Goal: Task Accomplishment & Management: Manage account settings

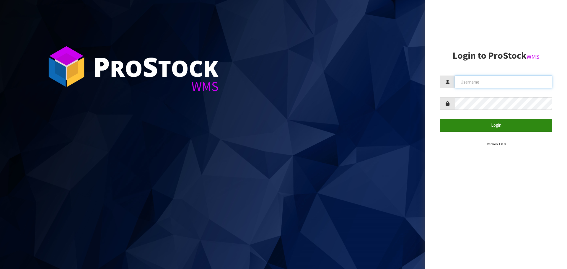
type input "priya"
click at [278, 116] on button "Login" at bounding box center [496, 125] width 112 height 13
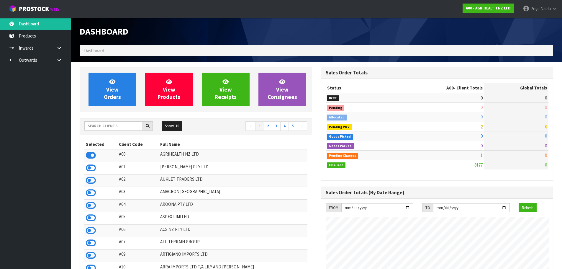
scroll to position [447, 241]
click at [126, 116] on input "text" at bounding box center [113, 125] width 58 height 9
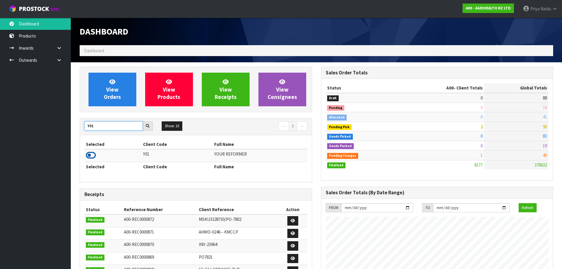
type input "Y01"
click at [92, 116] on icon at bounding box center [91, 155] width 10 height 9
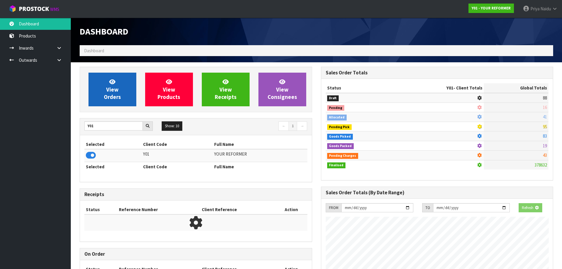
scroll to position [294849, 294976]
click at [111, 92] on span "View Orders" at bounding box center [112, 89] width 17 height 22
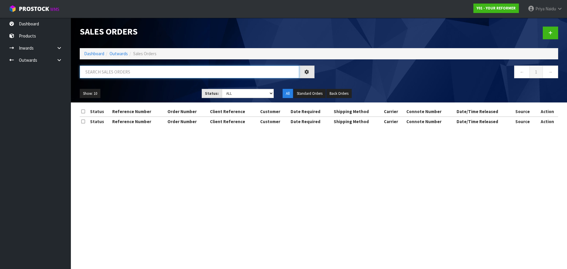
click at [124, 71] on input "text" at bounding box center [189, 72] width 219 height 13
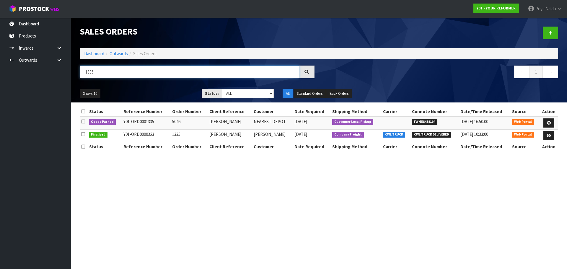
type input "1335"
click at [166, 97] on ul "Show: 10 5 10 25 50" at bounding box center [136, 93] width 113 height 9
click at [278, 116] on icon at bounding box center [548, 123] width 4 height 4
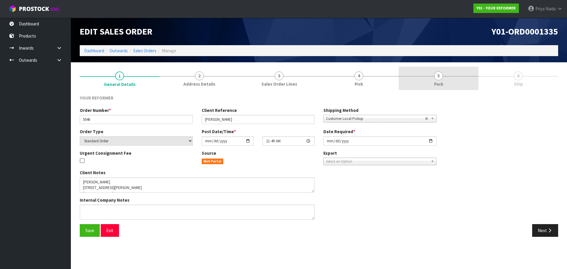
click at [278, 74] on span "5" at bounding box center [438, 75] width 9 height 9
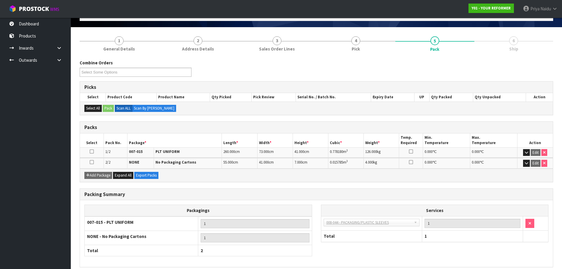
scroll to position [61, 0]
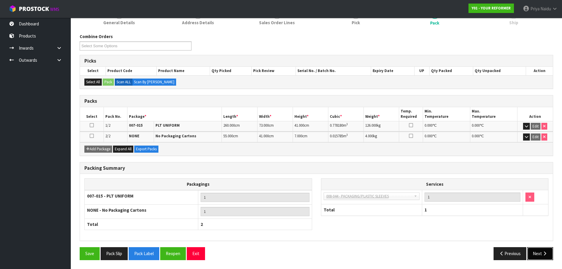
drag, startPoint x: 544, startPoint y: 259, endPoint x: 514, endPoint y: 242, distance: 34.6
click at [278, 116] on button "Next" at bounding box center [541, 253] width 26 height 13
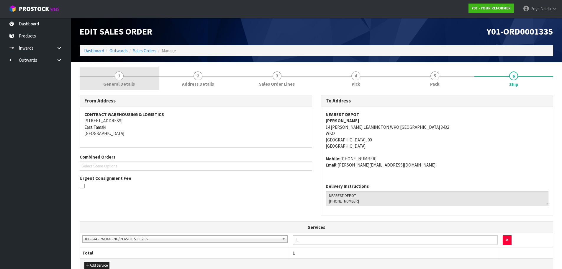
click at [110, 86] on span "General Details" at bounding box center [119, 84] width 32 height 6
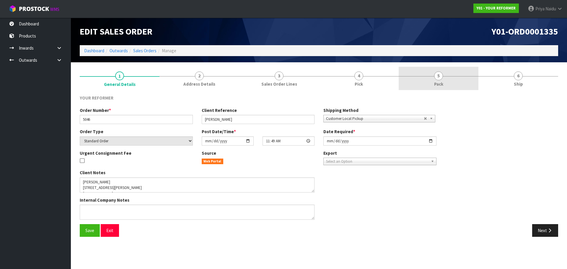
click at [278, 86] on link "5 Pack" at bounding box center [439, 78] width 80 height 23
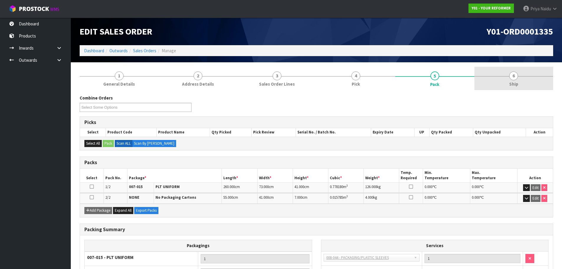
click at [278, 74] on link "6 Ship" at bounding box center [514, 78] width 79 height 23
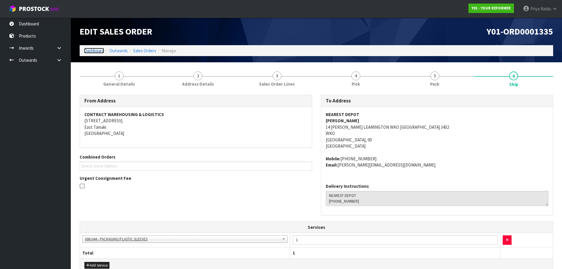
click at [92, 50] on link "Dashboard" at bounding box center [94, 51] width 20 height 6
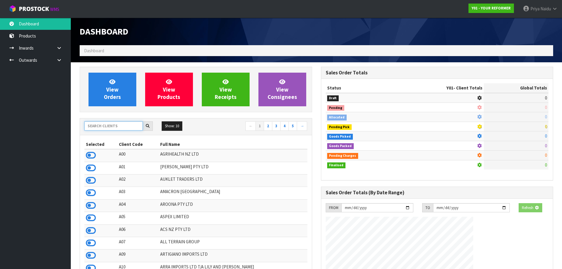
click at [99, 116] on input "text" at bounding box center [113, 125] width 58 height 9
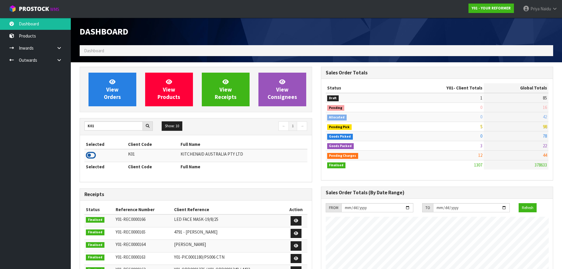
click at [89, 116] on icon at bounding box center [91, 155] width 10 height 9
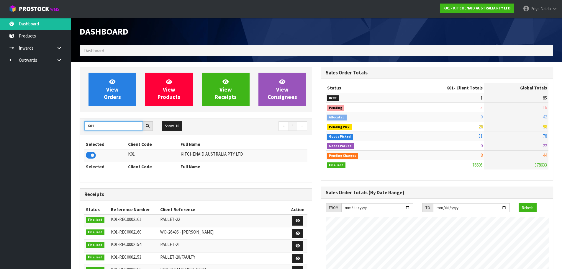
click at [126, 116] on input "K01" at bounding box center [113, 125] width 58 height 9
type input "K"
type input "S08"
click at [93, 116] on icon at bounding box center [91, 155] width 10 height 9
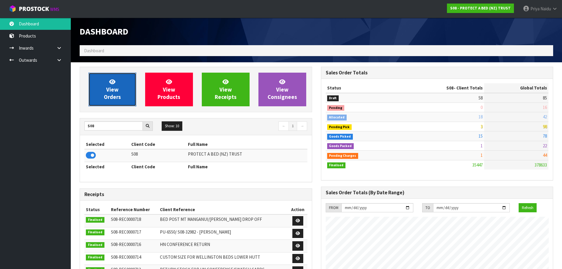
click at [120, 92] on link "View Orders" at bounding box center [113, 90] width 48 height 34
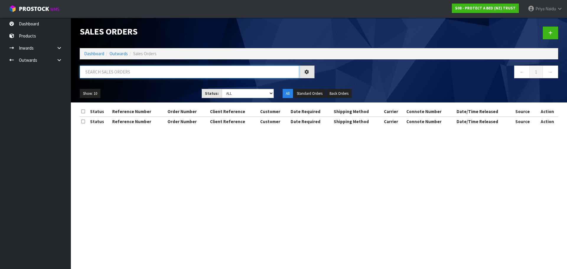
click at [126, 74] on input "text" at bounding box center [189, 72] width 219 height 13
click at [179, 90] on ul "Show: 10 5 10 25 50" at bounding box center [136, 93] width 113 height 9
click at [180, 91] on ul "Show: 10 5 10 25 50" at bounding box center [136, 93] width 113 height 9
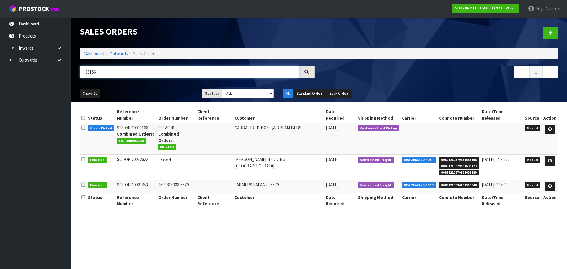
click at [119, 71] on input "33166" at bounding box center [189, 72] width 219 height 13
type input "3"
click at [142, 92] on ul "Show: 10 5 10 25 50" at bounding box center [136, 93] width 113 height 9
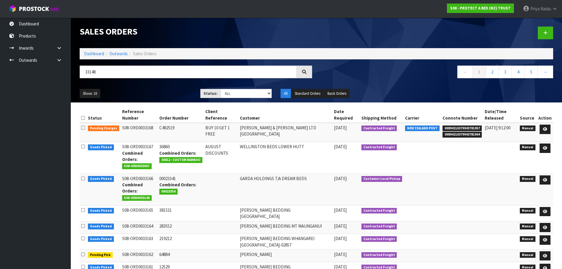
click at [142, 93] on ul "Show: 10 5 10 25 50" at bounding box center [136, 93] width 112 height 9
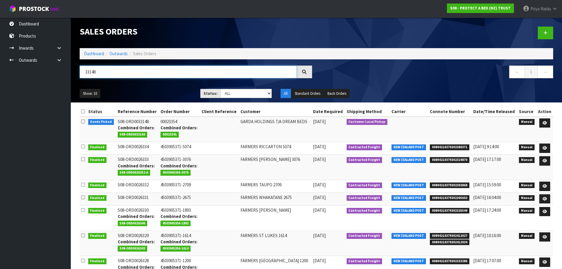
click at [109, 74] on input "33148" at bounding box center [188, 72] width 217 height 13
type input "3"
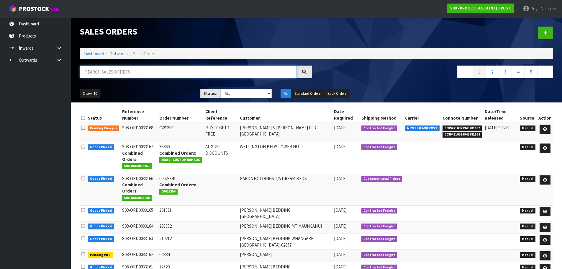
click at [135, 73] on input "text" at bounding box center [188, 72] width 217 height 13
type input "B07"
click at [126, 94] on ul "Show: 10 5 10 25 50" at bounding box center [136, 93] width 112 height 9
click at [140, 93] on ul "Show: 10 5 10 25 50" at bounding box center [136, 93] width 112 height 9
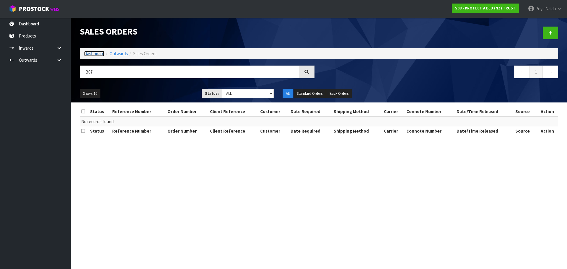
click at [98, 55] on link "Dashboard" at bounding box center [94, 54] width 20 height 6
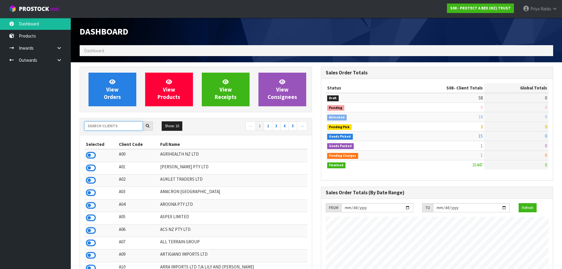
click at [96, 116] on input "text" at bounding box center [113, 125] width 58 height 9
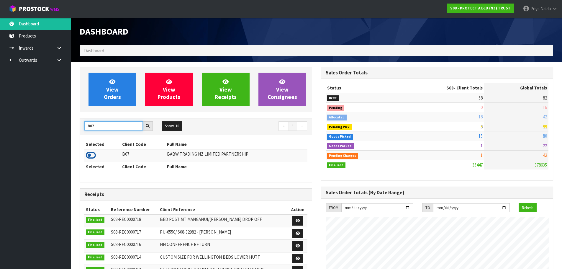
type input "B07"
click at [92, 116] on icon at bounding box center [91, 155] width 10 height 9
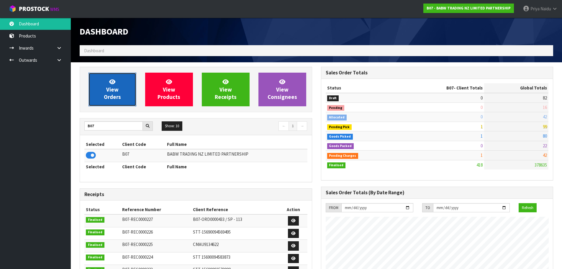
click at [108, 101] on link "View Orders" at bounding box center [113, 90] width 48 height 34
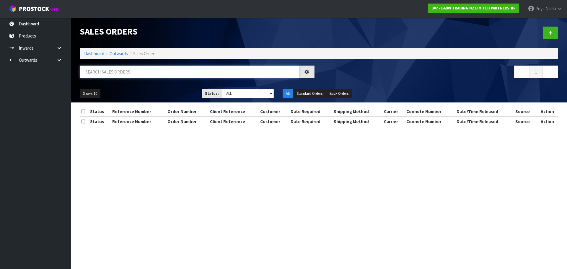
click at [122, 76] on input "text" at bounding box center [189, 72] width 219 height 13
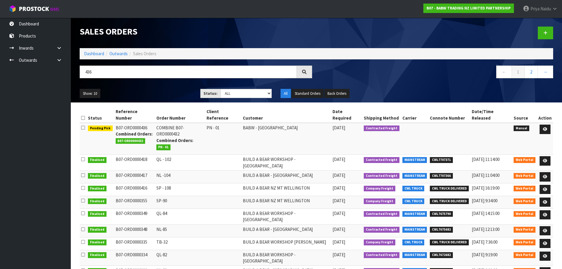
click at [143, 86] on div "Show: 10 5 10 25 50 Status: Draft Pending Allocated Pending Pick Goods Picked G…" at bounding box center [316, 93] width 483 height 18
click at [128, 69] on input "436" at bounding box center [188, 72] width 217 height 13
type input "4"
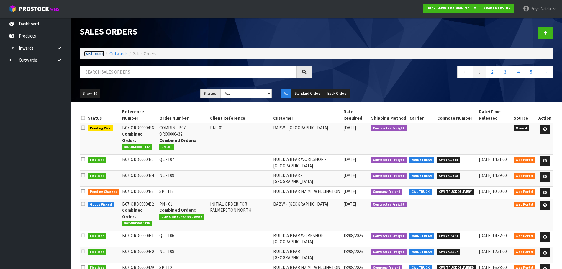
click at [97, 56] on link "Dashboard" at bounding box center [94, 54] width 20 height 6
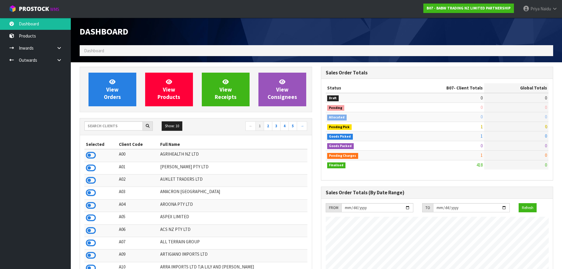
scroll to position [447, 241]
drag, startPoint x: 100, startPoint y: 125, endPoint x: 101, endPoint y: 122, distance: 3.7
click at [100, 116] on input "text" at bounding box center [113, 125] width 58 height 9
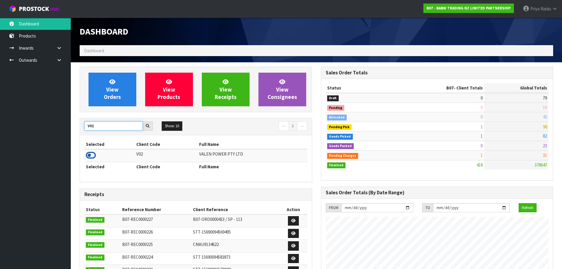
type input "V02"
click at [90, 116] on icon at bounding box center [91, 155] width 10 height 9
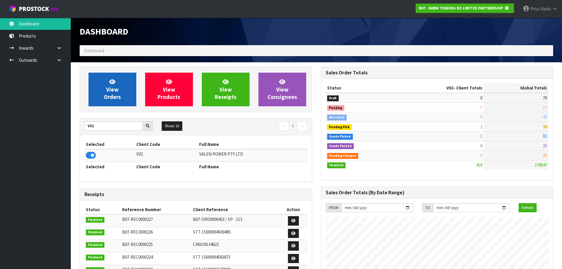
scroll to position [368, 241]
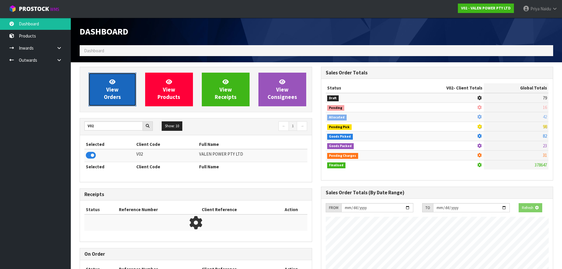
click at [119, 91] on link "View Orders" at bounding box center [113, 90] width 48 height 34
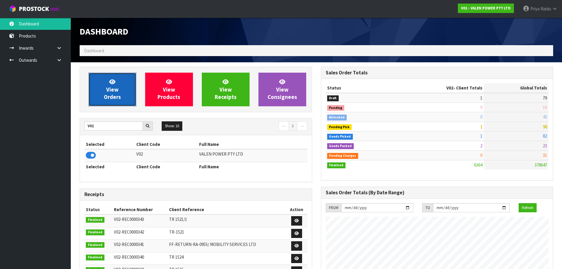
scroll to position [447, 241]
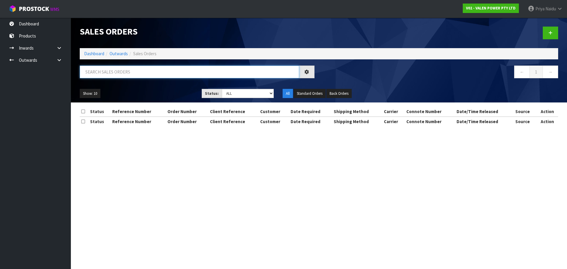
click at [122, 78] on input "text" at bounding box center [189, 72] width 219 height 13
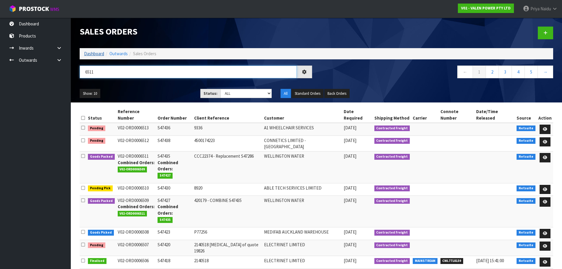
type input "6511"
click at [90, 52] on link "Dashboard" at bounding box center [94, 54] width 20 height 6
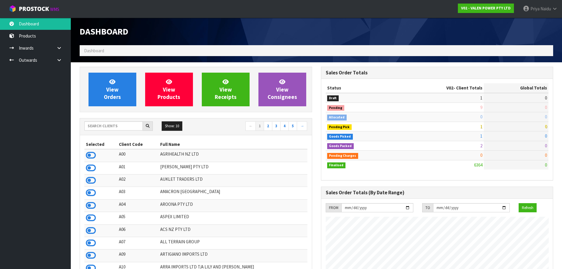
scroll to position [447, 241]
click at [116, 116] on input "text" at bounding box center [113, 125] width 58 height 9
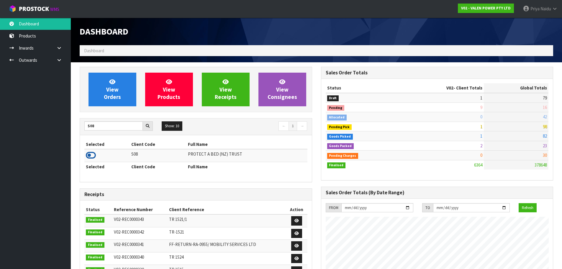
click at [89, 116] on icon at bounding box center [91, 155] width 10 height 9
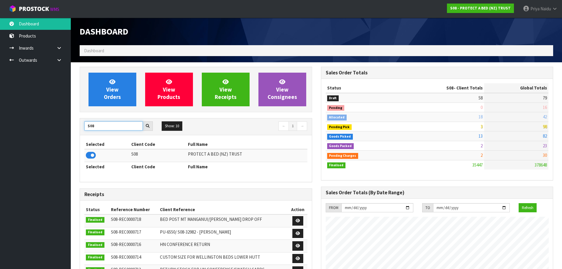
click at [113, 116] on input "S08" at bounding box center [113, 125] width 58 height 9
type input "S"
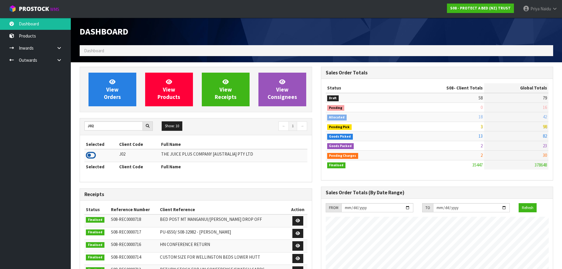
click at [89, 116] on icon at bounding box center [91, 155] width 10 height 9
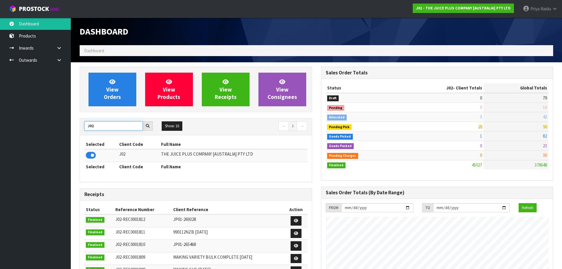
click at [117, 116] on input "J02" at bounding box center [113, 125] width 58 height 9
type input "J"
drag, startPoint x: 92, startPoint y: 152, endPoint x: 95, endPoint y: 154, distance: 3.8
click at [92, 116] on icon at bounding box center [91, 155] width 10 height 9
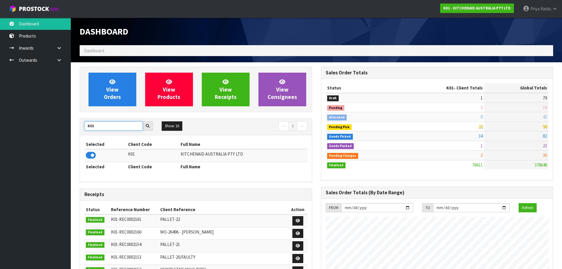
click at [137, 116] on input "K01" at bounding box center [113, 125] width 58 height 9
type input "K"
type input "V02"
click at [102, 116] on td at bounding box center [109, 155] width 50 height 13
click at [89, 116] on icon at bounding box center [91, 155] width 10 height 9
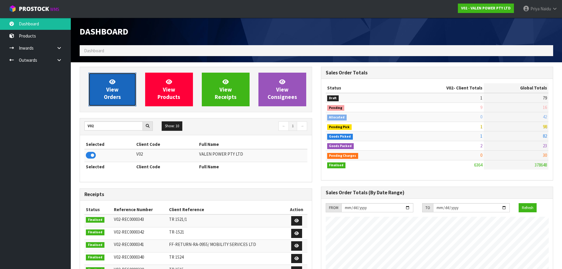
click at [103, 85] on link "View Orders" at bounding box center [113, 90] width 48 height 34
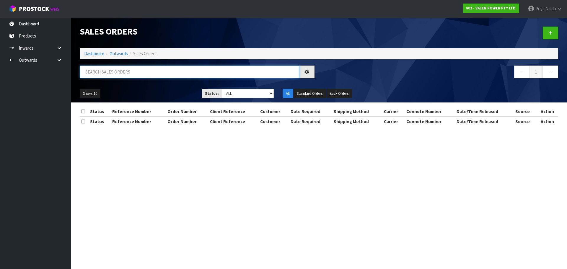
click at [125, 72] on input "text" at bounding box center [189, 72] width 219 height 13
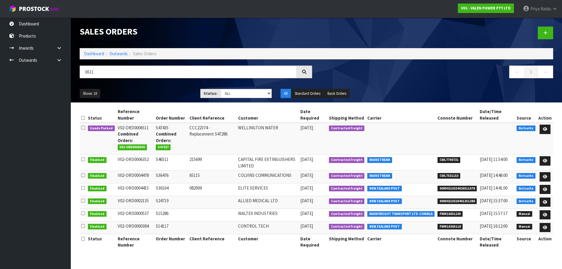
click at [135, 88] on div "Show: 10 5 10 25 50 Status: Draft Pending Allocated Pending Pick Goods Picked G…" at bounding box center [316, 93] width 483 height 18
click at [139, 72] on input "6511" at bounding box center [188, 72] width 217 height 13
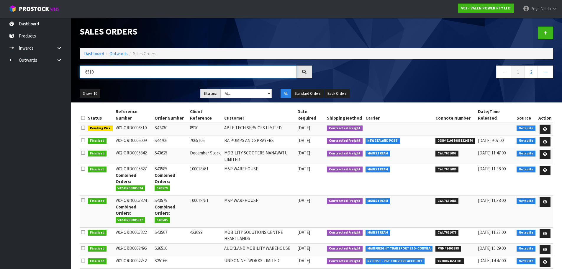
type input "6510"
click at [144, 88] on div "Show: 10 5 10 25 50 Status: Draft Pending Allocated Pending Pick Goods Picked G…" at bounding box center [316, 93] width 483 height 18
click at [278, 116] on icon at bounding box center [545, 129] width 4 height 4
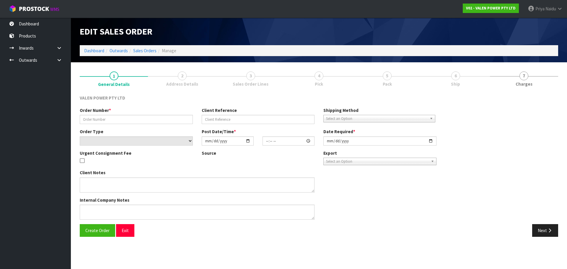
type input "S47430"
type input "8920"
select select "number:0"
type input "[DATE]"
type input "15:45:07.000"
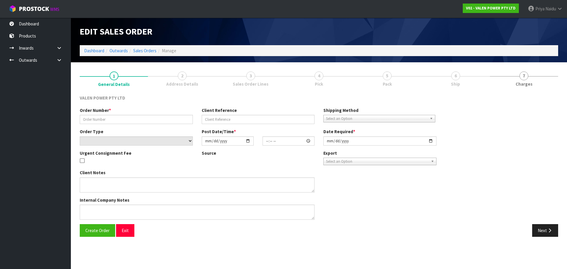
type input "[DATE]"
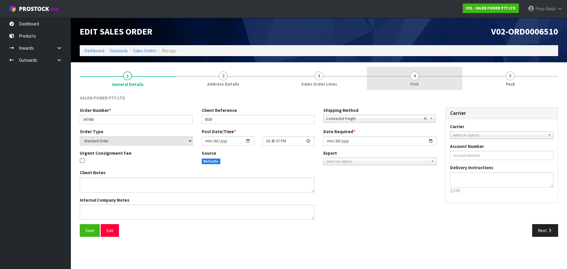
click at [278, 86] on link "4 Pick" at bounding box center [415, 78] width 96 height 23
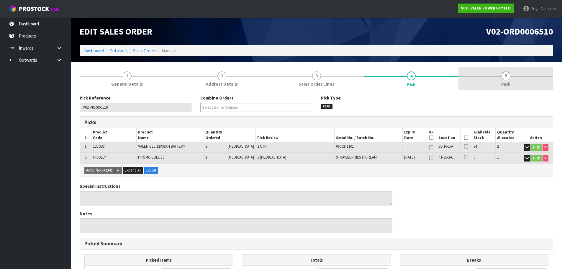
click at [278, 84] on link "5 Pack" at bounding box center [506, 78] width 95 height 23
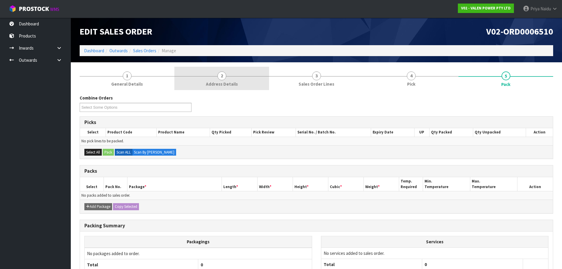
click at [218, 86] on span "Address Details" at bounding box center [222, 84] width 32 height 6
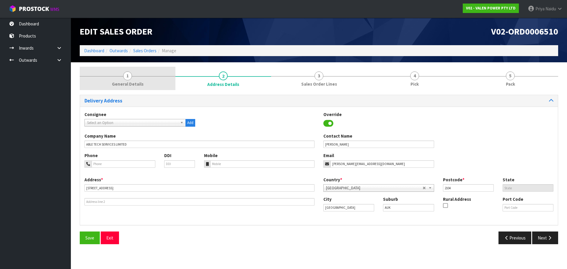
click at [121, 78] on link "1 General Details" at bounding box center [128, 78] width 96 height 23
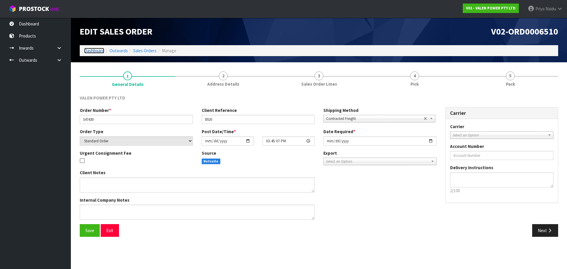
click at [84, 49] on link "Dashboard" at bounding box center [94, 51] width 20 height 6
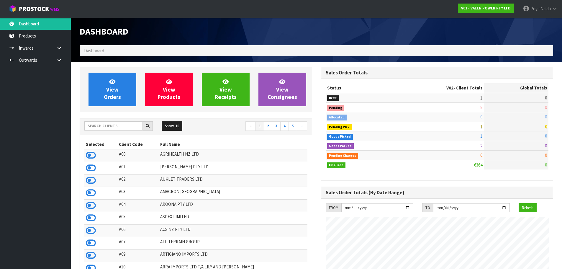
scroll to position [447, 241]
click at [105, 116] on input "text" at bounding box center [113, 125] width 58 height 9
click at [107, 107] on div "View Orders View Products View Receipts View Consignees" at bounding box center [196, 89] width 233 height 45
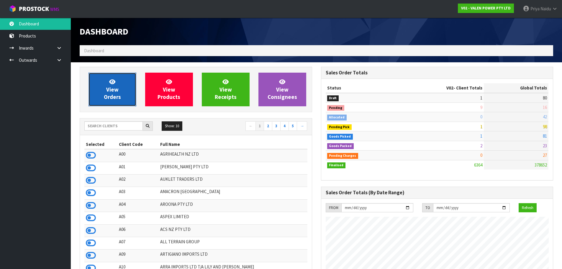
click at [107, 101] on link "View Orders" at bounding box center [113, 90] width 48 height 34
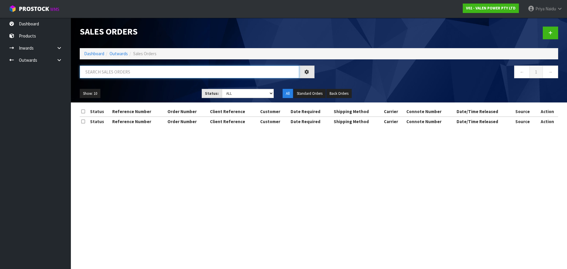
click at [118, 68] on input "text" at bounding box center [189, 72] width 219 height 13
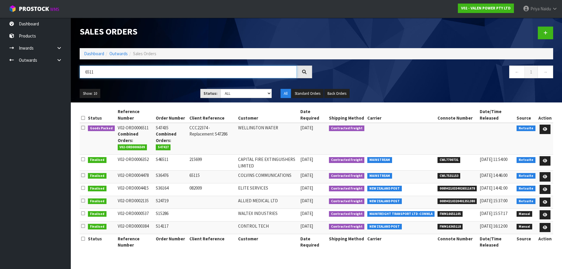
type input "6511"
click at [153, 90] on ul "Show: 10 5 10 25 50" at bounding box center [136, 93] width 112 height 9
click at [278, 116] on icon at bounding box center [545, 129] width 4 height 4
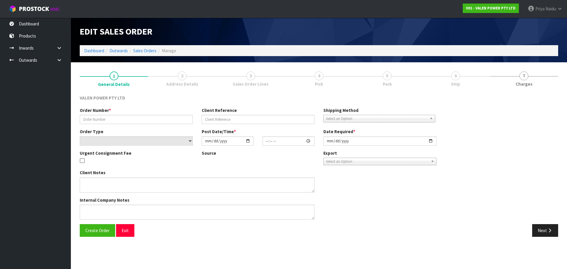
type input "S47435"
type input "CCC22374 - Replacement S47286"
select select "number:0"
type input "[DATE]"
type input "16:00:08.000"
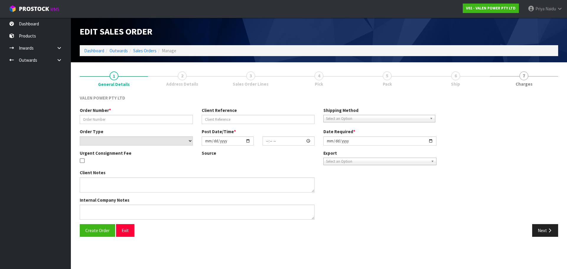
type input "[DATE]"
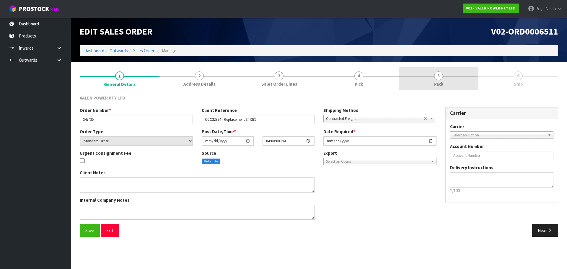
click at [278, 83] on link "5 Pack" at bounding box center [439, 78] width 80 height 23
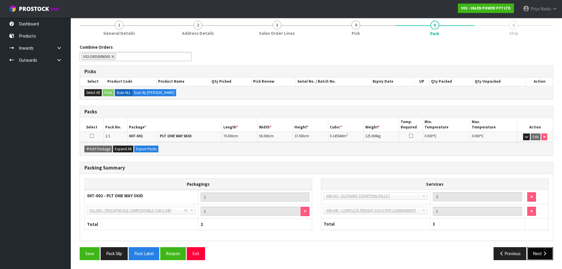
click at [278, 116] on icon "button" at bounding box center [545, 253] width 6 height 4
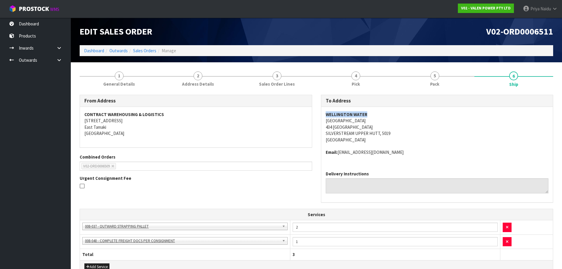
drag, startPoint x: 323, startPoint y: 114, endPoint x: 372, endPoint y: 117, distance: 49.1
click at [278, 116] on div "WELLINGTON WATER [GEOGRAPHIC_DATA] [GEOGRAPHIC_DATA] [GEOGRAPHIC_DATA] [GEOGRAP…" at bounding box center [437, 136] width 232 height 59
copy address "434 [GEOGRAPHIC_DATA], 5019"
drag, startPoint x: 321, startPoint y: 127, endPoint x: 399, endPoint y: 134, distance: 78.0
click at [278, 116] on div "WELLINGTON WATER [GEOGRAPHIC_DATA] [GEOGRAPHIC_DATA] [GEOGRAPHIC_DATA] [GEOGRAP…" at bounding box center [437, 136] width 232 height 59
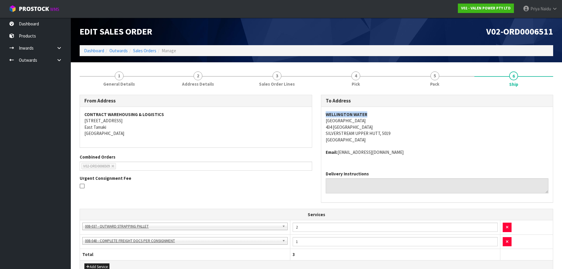
copy strong "WELLINGTON WATER"
drag, startPoint x: 324, startPoint y: 114, endPoint x: 376, endPoint y: 114, distance: 52.0
click at [278, 114] on div "WELLINGTON WATER [GEOGRAPHIC_DATA] [GEOGRAPHIC_DATA] [GEOGRAPHIC_DATA] [GEOGRAP…" at bounding box center [437, 136] width 232 height 59
copy address "[GEOGRAPHIC_DATA]"
drag, startPoint x: 319, startPoint y: 121, endPoint x: 373, endPoint y: 120, distance: 53.4
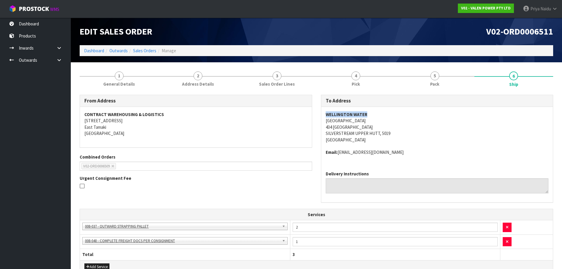
click at [278, 116] on div "To Address [GEOGRAPHIC_DATA] [GEOGRAPHIC_DATA] [GEOGRAPHIC_DATA], 5019 [GEOGRAP…" at bounding box center [437, 152] width 241 height 114
copy address "Email: [EMAIL_ADDRESS][DOMAIN_NAME]"
drag, startPoint x: 325, startPoint y: 152, endPoint x: 416, endPoint y: 155, distance: 91.3
click at [278, 116] on div "WELLINGTON WATER [GEOGRAPHIC_DATA] [GEOGRAPHIC_DATA] [GEOGRAPHIC_DATA] [GEOGRAP…" at bounding box center [437, 136] width 232 height 59
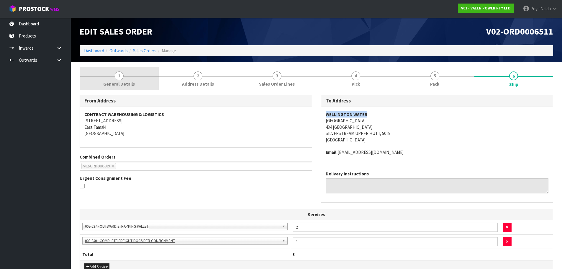
click at [114, 85] on span "General Details" at bounding box center [119, 84] width 32 height 6
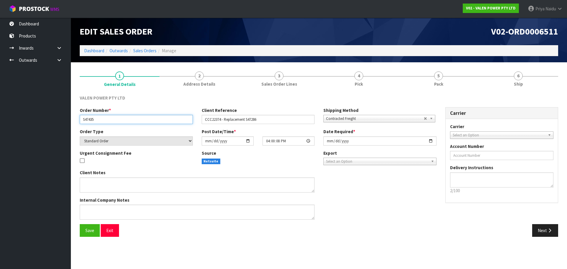
drag, startPoint x: 83, startPoint y: 119, endPoint x: 107, endPoint y: 118, distance: 23.9
click at [107, 116] on input "S47435" at bounding box center [136, 119] width 113 height 9
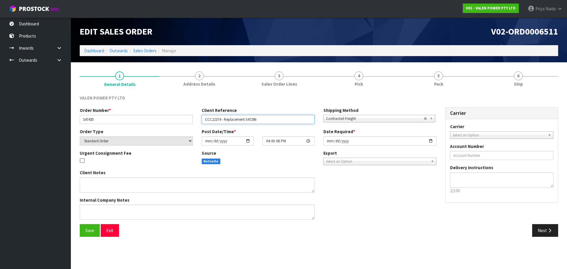
drag, startPoint x: 203, startPoint y: 118, endPoint x: 270, endPoint y: 120, distance: 67.3
click at [270, 116] on input "CCC22374 - Replacement S47286" at bounding box center [258, 119] width 113 height 9
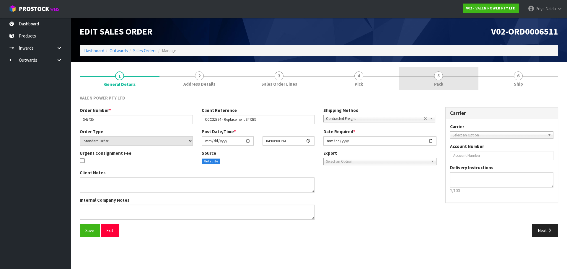
click at [278, 83] on link "5 Pack" at bounding box center [439, 78] width 80 height 23
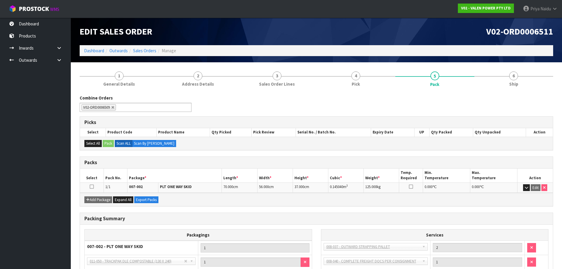
scroll to position [30, 0]
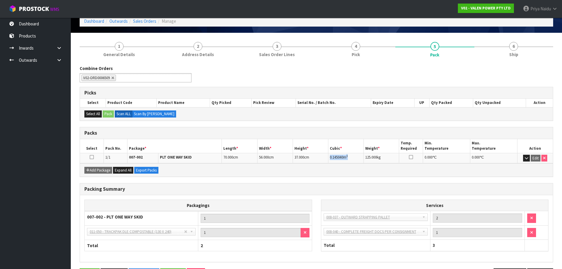
copy td "0.145040 m 3"
drag, startPoint x: 329, startPoint y: 158, endPoint x: 354, endPoint y: 156, distance: 24.3
click at [278, 116] on td "0.145040 m 3" at bounding box center [346, 158] width 35 height 10
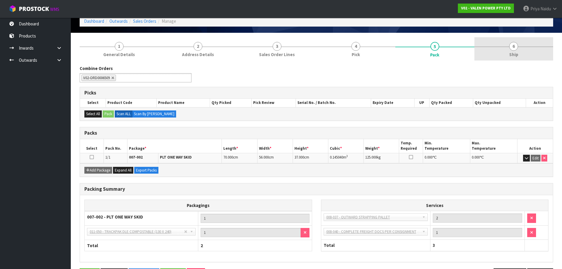
click at [278, 52] on span "Ship" at bounding box center [514, 54] width 9 height 6
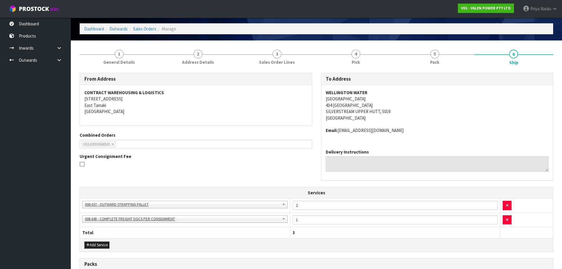
scroll to position [0, 0]
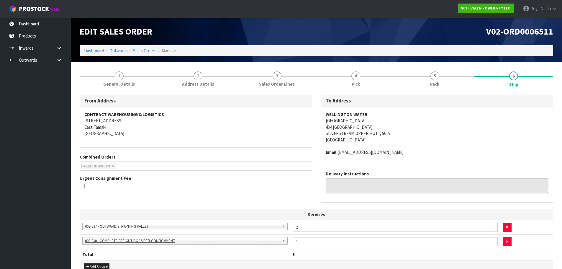
click at [278, 116] on address "WELLINGTON WATER [GEOGRAPHIC_DATA] 434 EASTERN HUTT [STREET_ADDRESS]" at bounding box center [437, 127] width 223 height 32
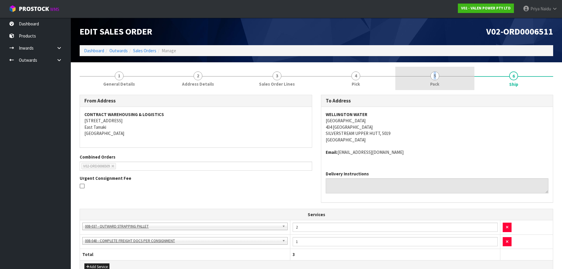
drag, startPoint x: 405, startPoint y: 77, endPoint x: 396, endPoint y: 72, distance: 10.2
click at [278, 75] on link "5 Pack" at bounding box center [435, 78] width 79 height 23
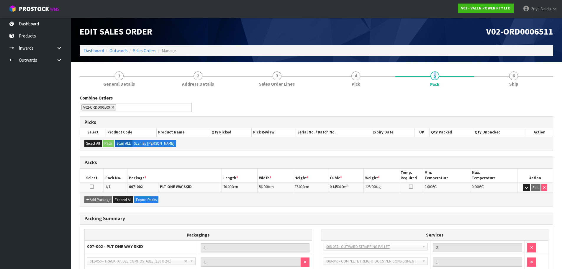
scroll to position [51, 0]
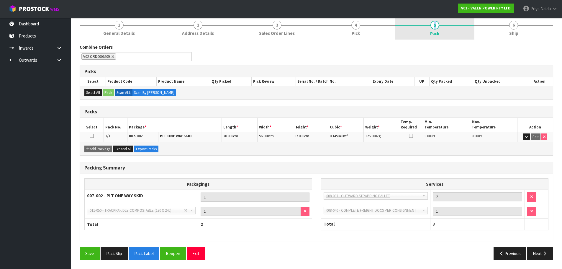
drag, startPoint x: 482, startPoint y: 34, endPoint x: 466, endPoint y: 37, distance: 15.9
click at [278, 34] on link "6 Ship" at bounding box center [514, 27] width 79 height 23
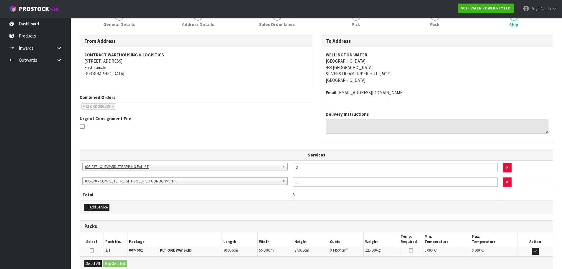
scroll to position [124, 0]
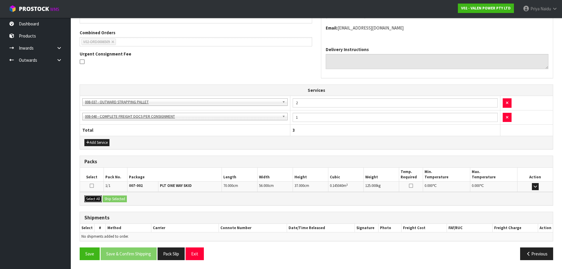
click at [90, 116] on button "Select All" at bounding box center [92, 198] width 17 height 7
click at [106, 116] on button "Ship Selected" at bounding box center [115, 198] width 24 height 7
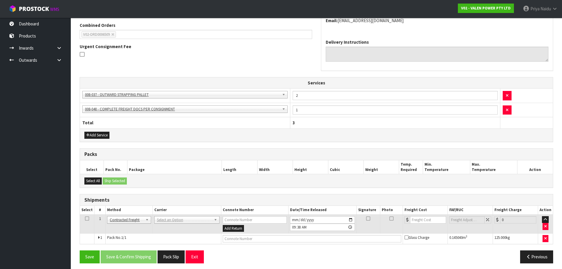
scroll to position [135, 0]
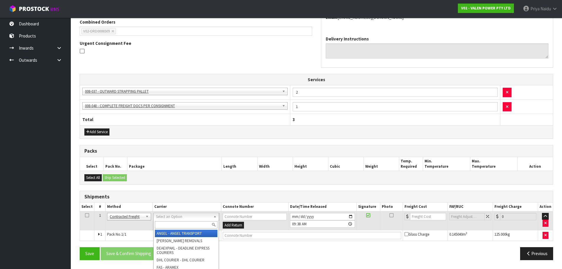
click at [167, 116] on input "text" at bounding box center [186, 224] width 63 height 7
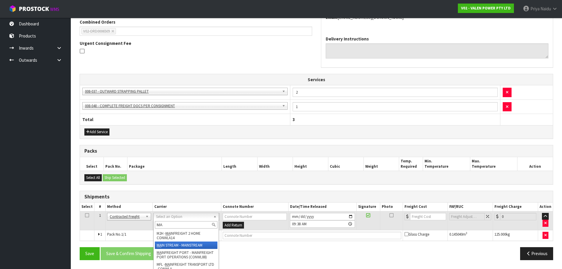
type input "MA"
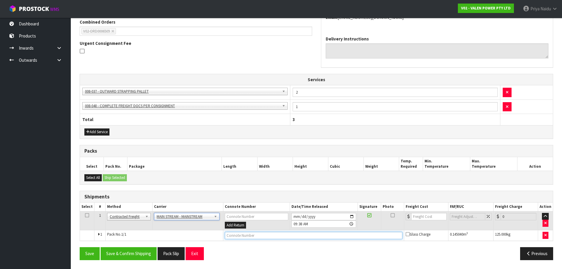
click at [259, 116] on input "text" at bounding box center [314, 235] width 178 height 7
paste input "CWL7718475"
type input "CWL7718475"
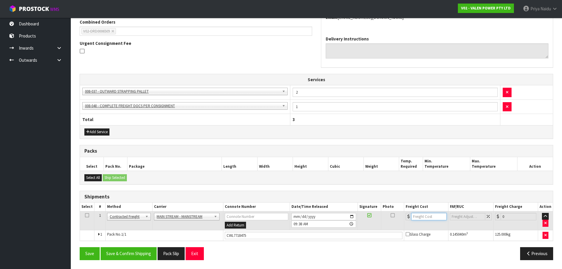
click at [278, 116] on input "number" at bounding box center [430, 216] width 36 height 7
type input "37"
click at [151, 116] on button "Save & Confirm Shipping" at bounding box center [129, 253] width 56 height 13
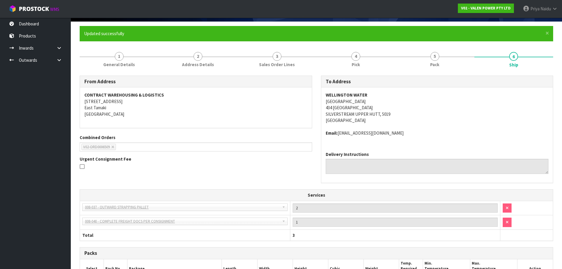
scroll to position [0, 0]
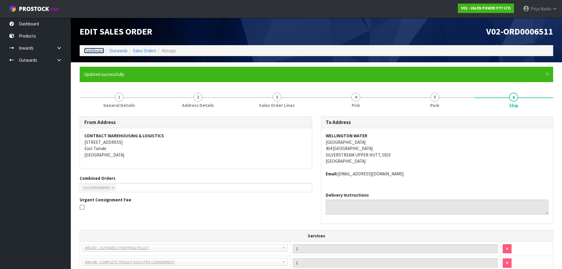
click at [95, 51] on link "Dashboard" at bounding box center [94, 51] width 20 height 6
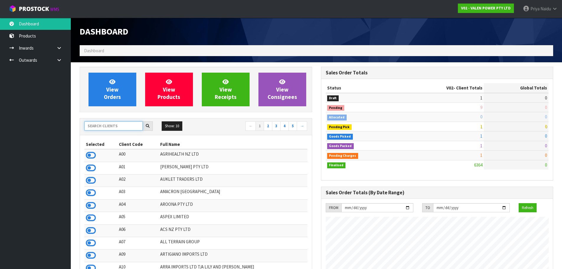
click at [109, 116] on input "text" at bounding box center [113, 125] width 58 height 9
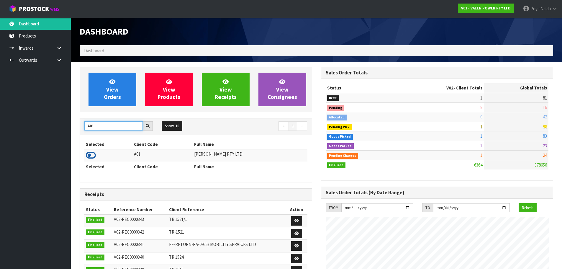
type input "A01"
click at [91, 116] on icon at bounding box center [91, 155] width 10 height 9
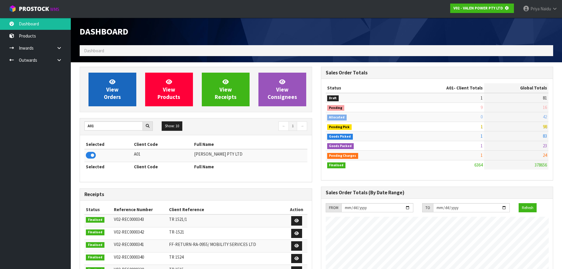
scroll to position [294849, 294976]
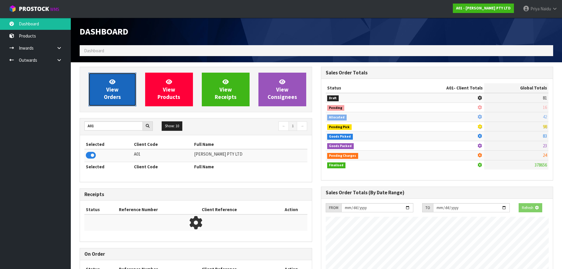
click at [117, 86] on span "View Orders" at bounding box center [112, 89] width 17 height 22
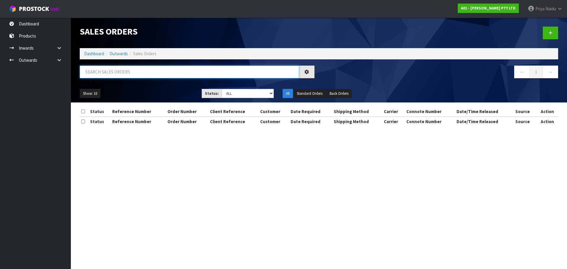
click at [121, 74] on input "text" at bounding box center [189, 72] width 219 height 13
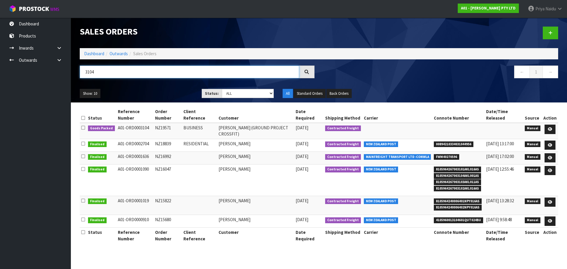
type input "3104"
click at [161, 94] on ul "Show: 10 5 10 25 50" at bounding box center [136, 93] width 113 height 9
click at [166, 91] on ul "Show: 10 5 10 25 50" at bounding box center [136, 93] width 113 height 9
click at [278, 116] on icon at bounding box center [550, 129] width 4 height 4
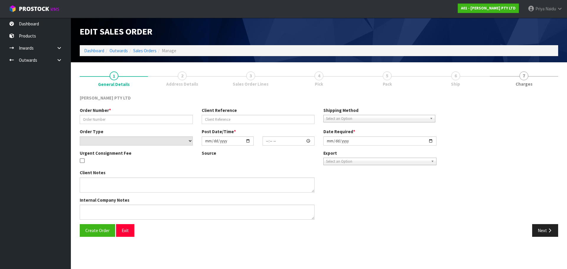
type input "NZ19571"
type input "BUSINESS"
select select "number:0"
type input "[DATE]"
type input "11:14:00.000"
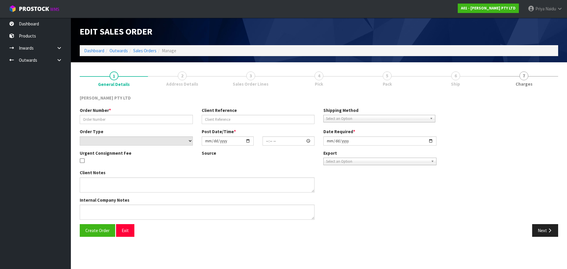
type input "[DATE]"
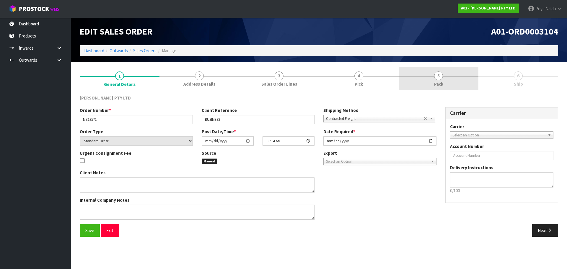
click at [278, 79] on link "5 Pack" at bounding box center [439, 78] width 80 height 23
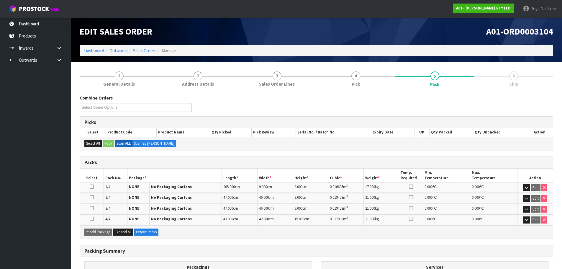
scroll to position [69, 0]
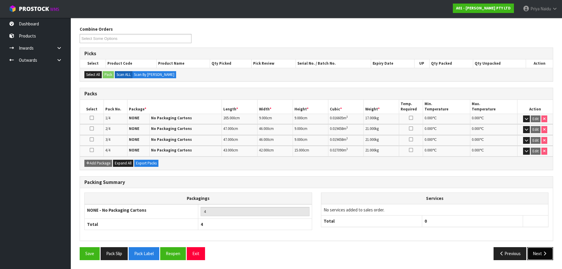
click at [278, 116] on button "Next" at bounding box center [541, 253] width 26 height 13
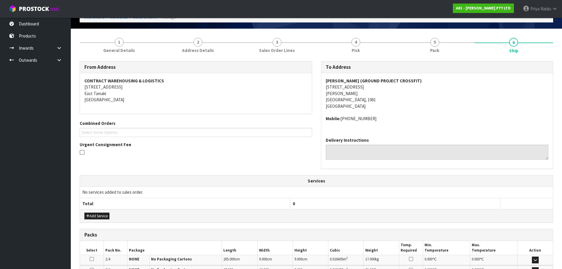
scroll to position [0, 0]
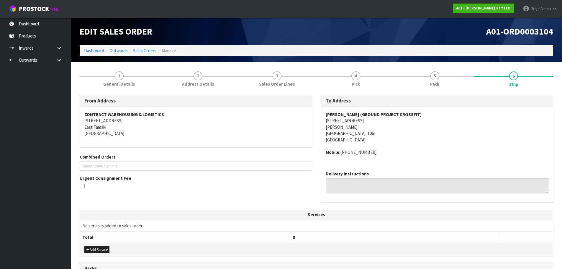
click at [278, 116] on span "[PERSON_NAME] (GROUND PROJECT CROSSFIT) [STREET_ADDRESS][PERSON_NAME] Mobile: […" at bounding box center [437, 133] width 223 height 44
copy strong "[PERSON_NAME] (GROUND PROJECT CROSSFIT)"
drag, startPoint x: 326, startPoint y: 117, endPoint x: 446, endPoint y: 114, distance: 120.8
click at [278, 114] on address "[PERSON_NAME] (GROUND PROJECT CROSSFIT) [STREET_ADDRESS][PERSON_NAME]" at bounding box center [437, 127] width 223 height 32
copy address "[STREET_ADDRESS][PERSON_NAME]"
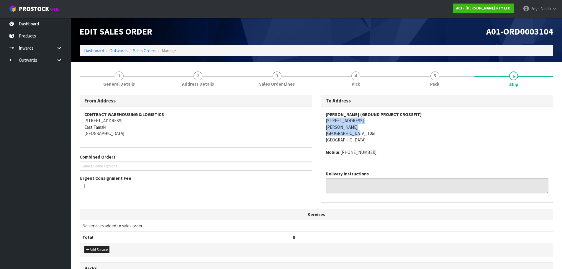
drag, startPoint x: 322, startPoint y: 121, endPoint x: 380, endPoint y: 133, distance: 59.3
click at [278, 116] on div "[PERSON_NAME] (GROUND PROJECT CROSSFIT) [STREET_ADDRESS][PERSON_NAME] Mobile: […" at bounding box center [437, 136] width 232 height 59
click at [278, 116] on span "[PERSON_NAME] (GROUND PROJECT CROSSFIT) [STREET_ADDRESS][PERSON_NAME] Mobile: […" at bounding box center [437, 133] width 223 height 44
copy address "[STREET_ADDRESS]"
drag, startPoint x: 317, startPoint y: 118, endPoint x: 365, endPoint y: 121, distance: 48.2
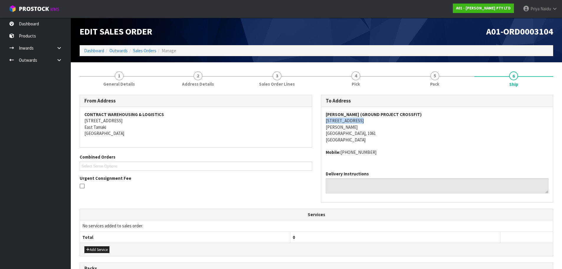
click at [278, 116] on div "To Address [PERSON_NAME] (GROUND PROJECT CROSSFIT) [STREET_ADDRESS][PERSON_NAME…" at bounding box center [437, 152] width 241 height 114
copy address "[PHONE_NUMBER]"
drag, startPoint x: 341, startPoint y: 153, endPoint x: 376, endPoint y: 151, distance: 35.2
click at [278, 116] on address "Mobile: [PHONE_NUMBER]" at bounding box center [437, 152] width 223 height 6
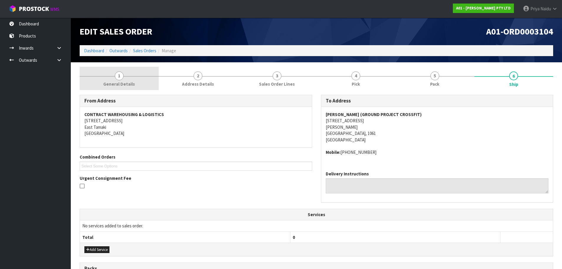
drag, startPoint x: 119, startPoint y: 78, endPoint x: 104, endPoint y: 88, distance: 17.5
click at [119, 78] on span "1" at bounding box center [119, 75] width 9 height 9
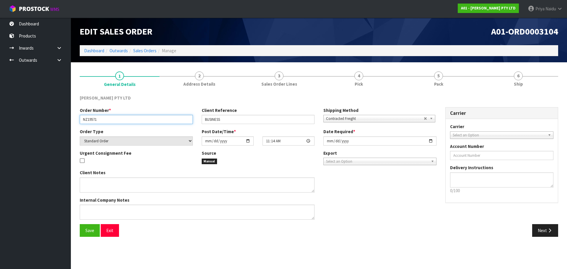
drag, startPoint x: 83, startPoint y: 119, endPoint x: 102, endPoint y: 119, distance: 19.5
click at [102, 116] on input "NZ19571" at bounding box center [136, 119] width 113 height 9
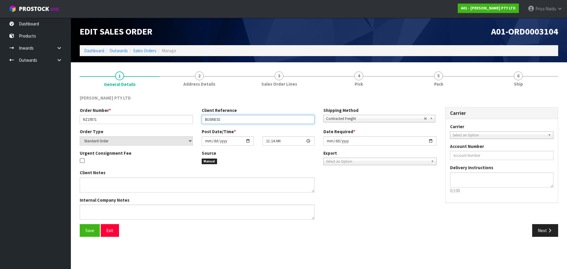
drag, startPoint x: 203, startPoint y: 118, endPoint x: 238, endPoint y: 117, distance: 34.5
click at [238, 116] on input "BUSINESS" at bounding box center [258, 119] width 113 height 9
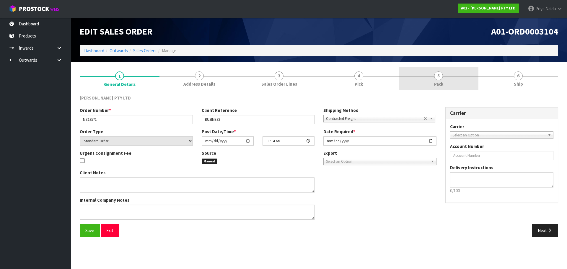
click at [278, 81] on link "5 Pack" at bounding box center [439, 78] width 80 height 23
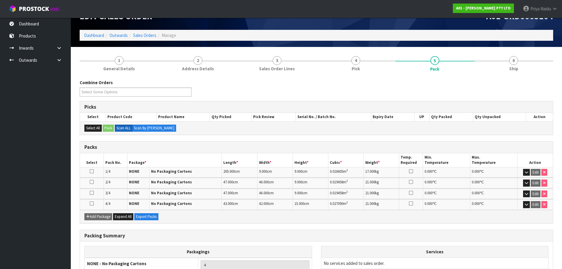
scroll to position [30, 0]
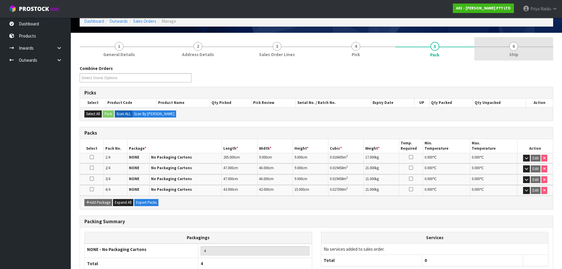
click at [278, 42] on span "6" at bounding box center [514, 46] width 9 height 9
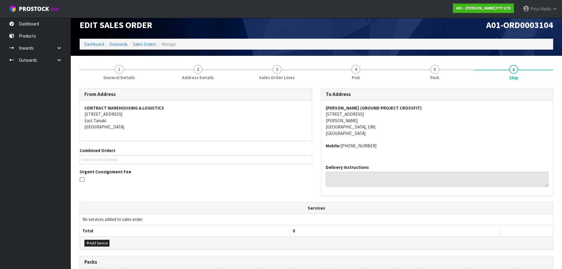
scroll to position [0, 0]
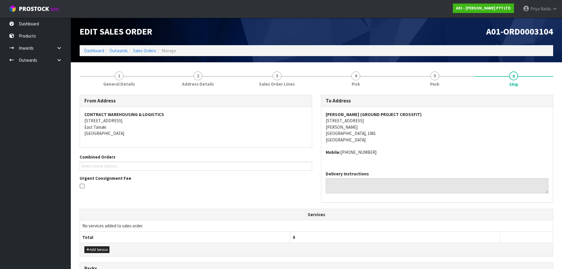
click at [278, 116] on address "Mobile: [PHONE_NUMBER]" at bounding box center [437, 152] width 223 height 6
click at [278, 116] on address "[PERSON_NAME] (GROUND PROJECT CROSSFIT) [STREET_ADDRESS][PERSON_NAME]" at bounding box center [437, 127] width 223 height 32
copy address "[STREET_ADDRESS][PERSON_NAME]"
drag, startPoint x: 321, startPoint y: 121, endPoint x: 377, endPoint y: 134, distance: 57.8
click at [278, 116] on div "To Address [PERSON_NAME] (GROUND PROJECT CROSSFIT) [STREET_ADDRESS][PERSON_NAME…" at bounding box center [437, 149] width 233 height 108
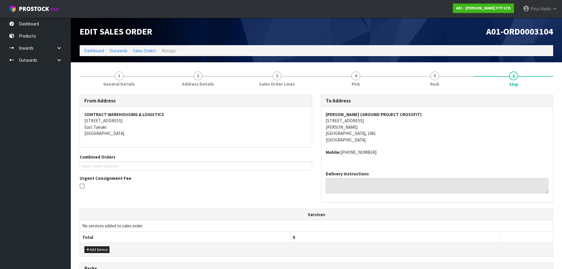
click at [278, 116] on address "Mobile: [PHONE_NUMBER]" at bounding box center [437, 152] width 223 height 6
drag, startPoint x: 326, startPoint y: 114, endPoint x: 349, endPoint y: 114, distance: 23.3
click at [278, 114] on strong "[PERSON_NAME] (GROUND PROJECT CROSSFIT)" at bounding box center [374, 115] width 96 height 6
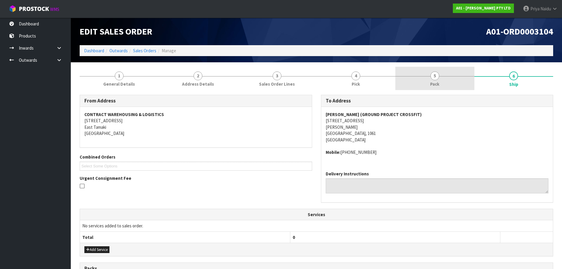
click at [278, 85] on link "5 Pack" at bounding box center [435, 78] width 79 height 23
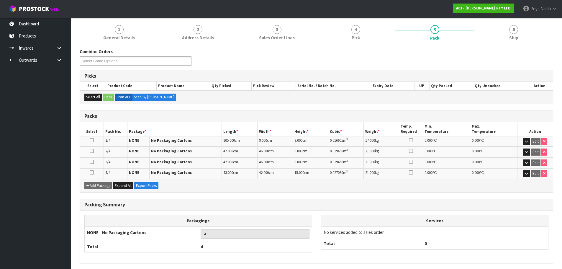
scroll to position [59, 0]
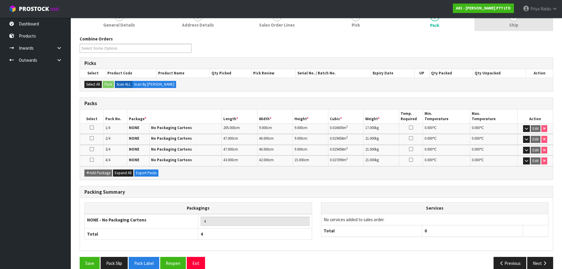
click at [278, 27] on span "Ship" at bounding box center [514, 25] width 9 height 6
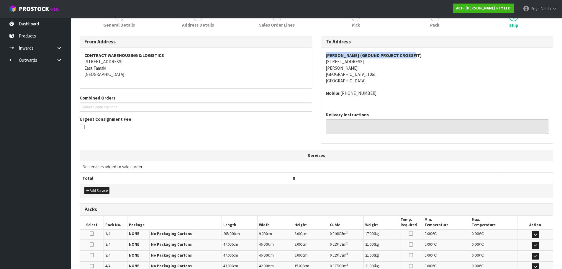
drag, startPoint x: 325, startPoint y: 56, endPoint x: 416, endPoint y: 55, distance: 90.9
click at [278, 55] on div "[PERSON_NAME] (GROUND PROJECT CROSSFIT) [STREET_ADDRESS][PERSON_NAME] Mobile: […" at bounding box center [437, 77] width 232 height 59
drag, startPoint x: 324, startPoint y: 94, endPoint x: 392, endPoint y: 96, distance: 68.0
click at [278, 96] on div "[PERSON_NAME] (GROUND PROJECT CROSSFIT) [STREET_ADDRESS][PERSON_NAME] Mobile: […" at bounding box center [437, 77] width 232 height 59
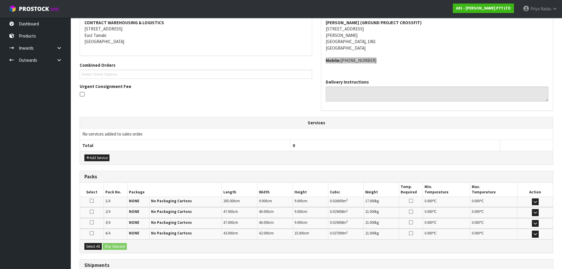
scroll to position [139, 0]
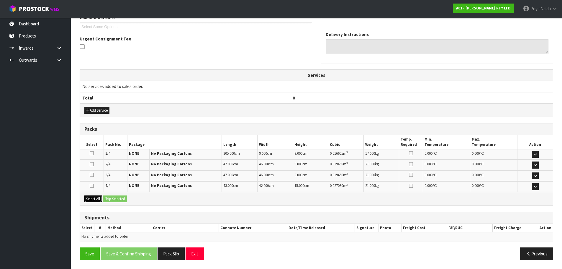
drag, startPoint x: 99, startPoint y: 200, endPoint x: 104, endPoint y: 200, distance: 4.4
click at [99, 116] on button "Select All" at bounding box center [92, 198] width 17 height 7
click at [112, 116] on button "Ship Selected" at bounding box center [115, 198] width 24 height 7
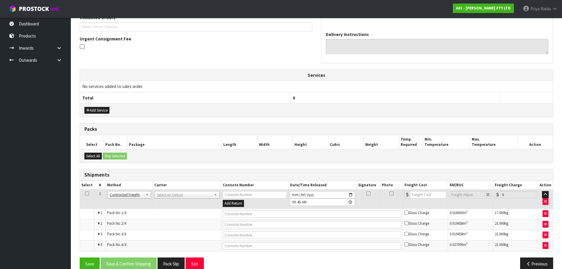
scroll to position [149, 0]
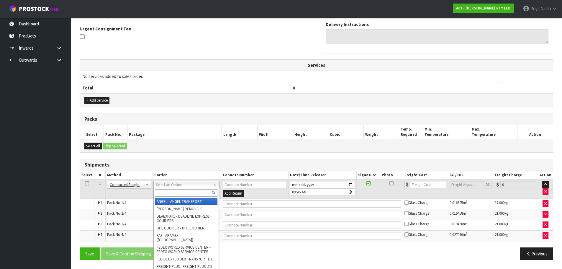
click at [171, 116] on input "text" at bounding box center [186, 192] width 63 height 7
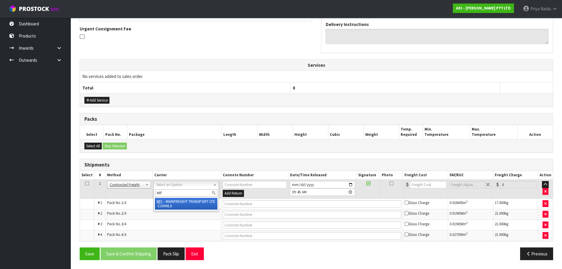
type input "MF"
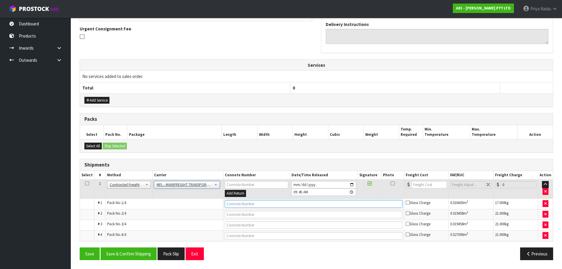
click at [238, 116] on input "text" at bounding box center [314, 203] width 178 height 7
paste input "FWM58442703"
type input "FWM58442703"
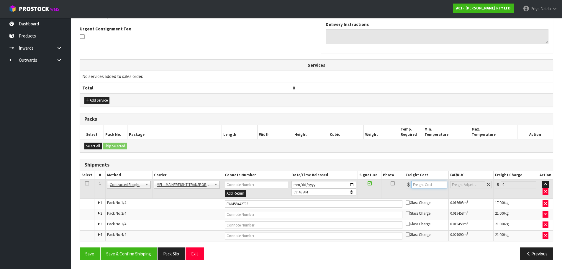
click at [278, 116] on input "number" at bounding box center [430, 184] width 36 height 7
type input "36"
click at [114, 116] on button "Save & Confirm Shipping" at bounding box center [129, 253] width 56 height 13
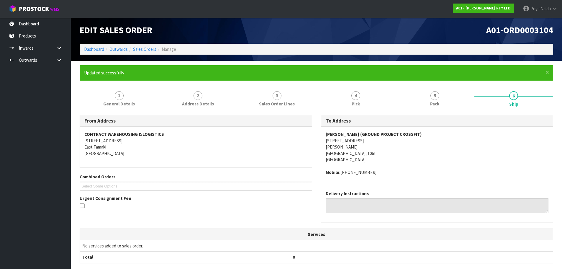
scroll to position [0, 0]
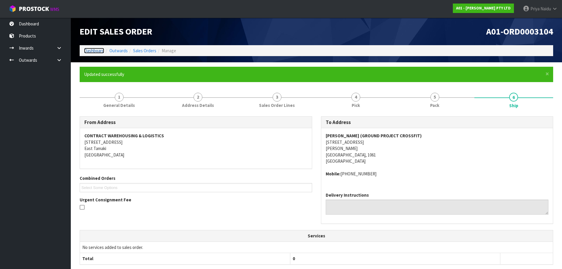
click at [96, 51] on link "Dashboard" at bounding box center [94, 51] width 20 height 6
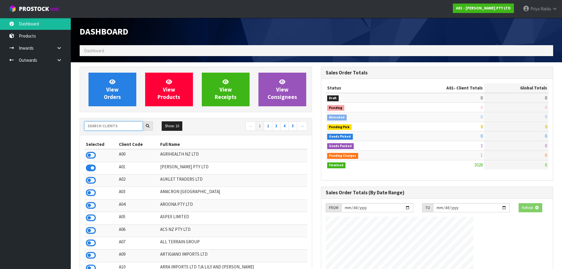
click at [102, 116] on input "text" at bounding box center [113, 125] width 58 height 9
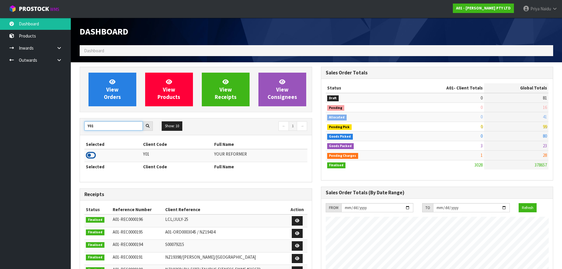
type input "Y01"
click at [92, 116] on icon at bounding box center [91, 155] width 10 height 9
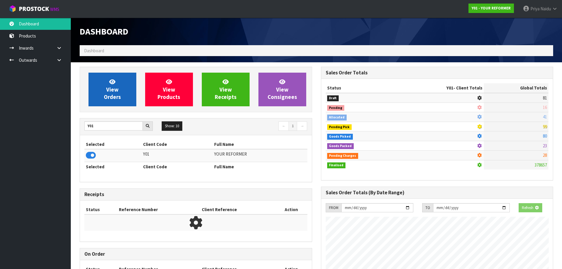
scroll to position [447, 241]
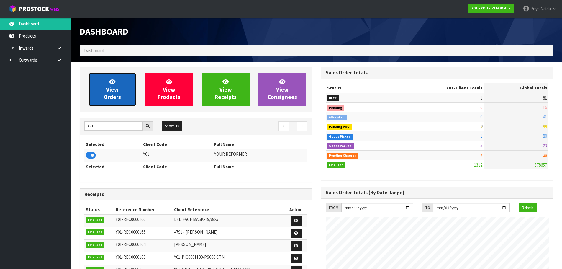
click at [113, 90] on span "View Orders" at bounding box center [112, 89] width 17 height 22
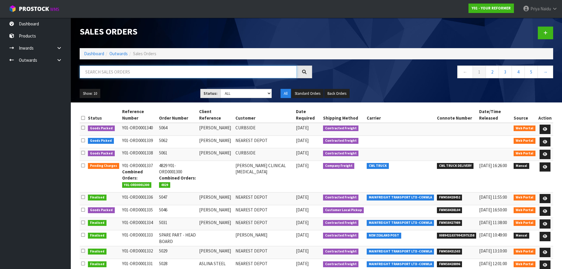
click at [123, 75] on input "text" at bounding box center [188, 72] width 217 height 13
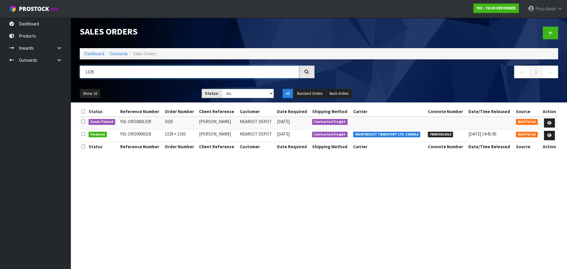
type input "1329"
click at [161, 94] on ul "Show: 10 5 10 25 50" at bounding box center [136, 93] width 113 height 9
click at [278, 116] on link at bounding box center [549, 122] width 11 height 9
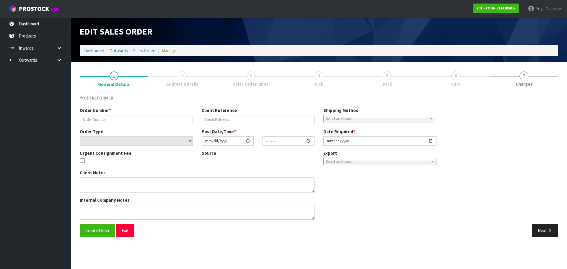
type input "5025"
type input "[PERSON_NAME]"
select select "number:0"
type input "[DATE]"
type input "12:36:00.000"
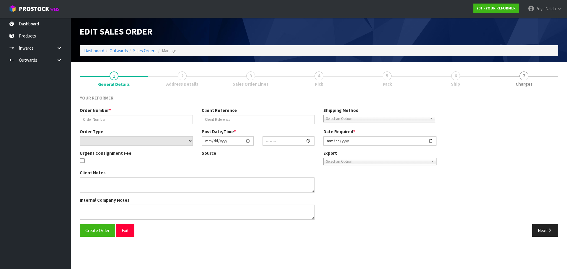
type input "[DATE]"
type textarea "[PERSON_NAME] 4 DURNESS [STREET_ADDRESS] [PHONE_NUMBER]"
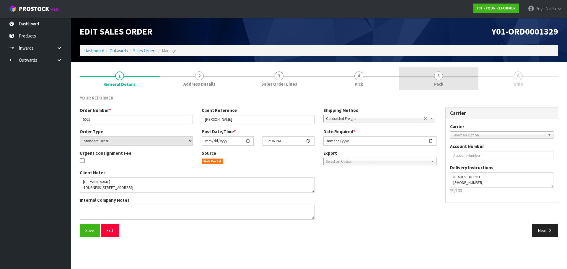
click at [278, 82] on link "5 Pack" at bounding box center [439, 78] width 80 height 23
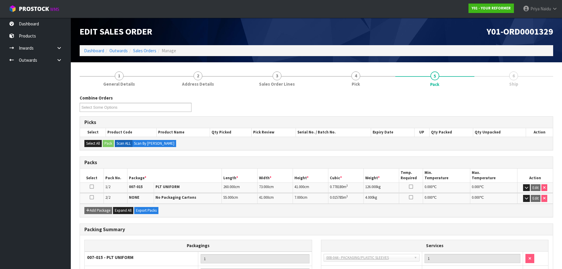
scroll to position [61, 0]
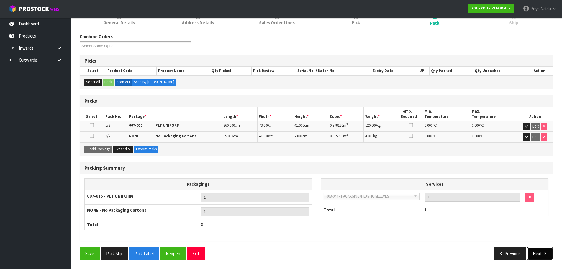
click at [278, 116] on button "Next" at bounding box center [541, 253] width 26 height 13
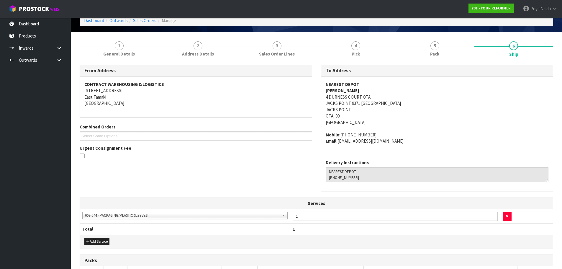
scroll to position [0, 0]
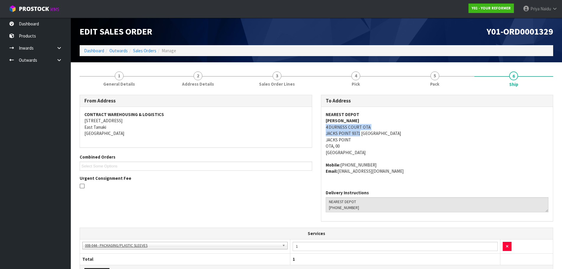
drag, startPoint x: 321, startPoint y: 127, endPoint x: 360, endPoint y: 134, distance: 39.3
click at [278, 116] on div "NEAREST DEPOT [PERSON_NAME] 4 DURNESS [STREET_ADDRESS] Mobile: [PHONE_NUMBER] E…" at bounding box center [437, 146] width 232 height 78
click at [99, 53] on link "Dashboard" at bounding box center [94, 51] width 20 height 6
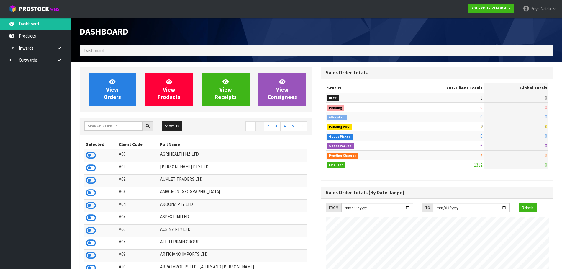
scroll to position [447, 241]
click at [117, 116] on input "text" at bounding box center [113, 125] width 58 height 9
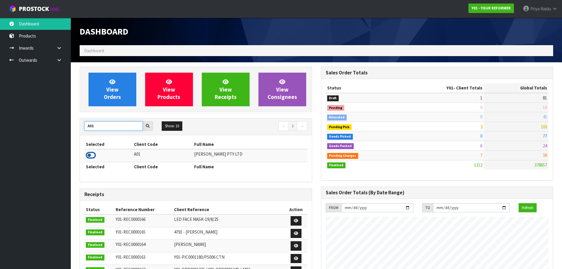
type input "A01"
drag, startPoint x: 93, startPoint y: 154, endPoint x: 94, endPoint y: 149, distance: 5.0
click at [92, 116] on icon at bounding box center [91, 155] width 10 height 9
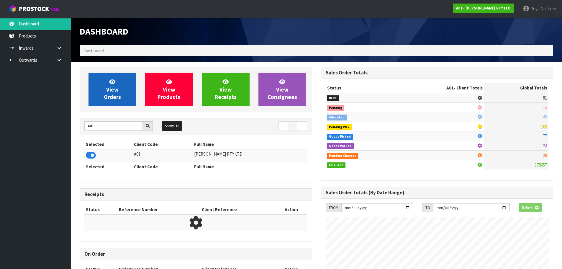
scroll to position [368, 241]
click at [120, 89] on link "View Orders" at bounding box center [113, 90] width 48 height 34
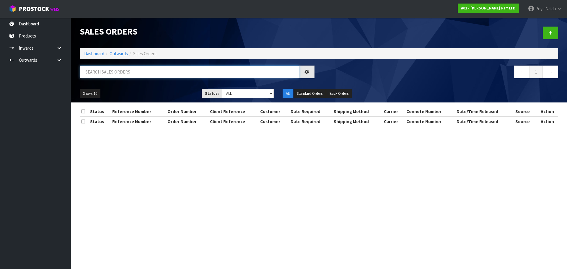
click at [122, 76] on input "text" at bounding box center [189, 72] width 219 height 13
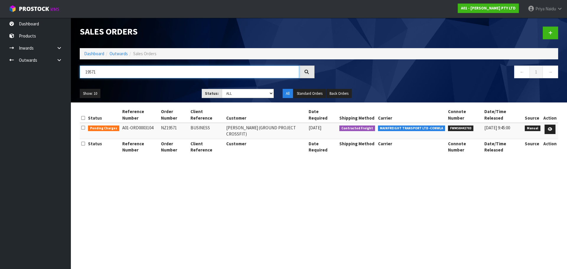
type input "19571"
click at [161, 97] on ul "Show: 10 5 10 25 50" at bounding box center [136, 93] width 113 height 9
click at [87, 53] on link "Dashboard" at bounding box center [94, 54] width 20 height 6
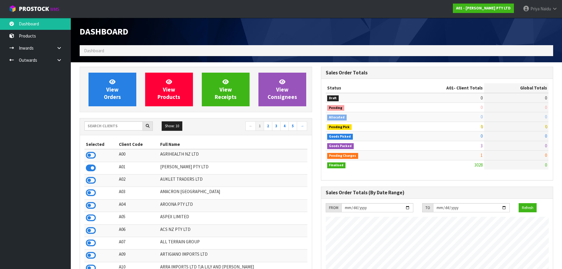
scroll to position [390, 241]
click at [123, 116] on input "text" at bounding box center [113, 125] width 58 height 9
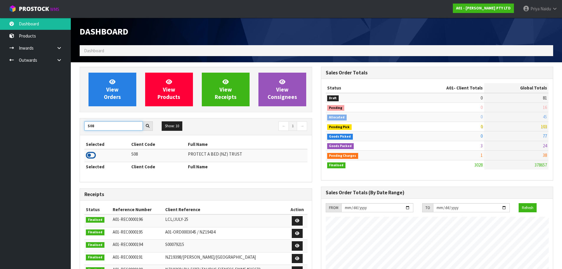
type input "S08"
click at [89, 116] on icon at bounding box center [91, 155] width 10 height 9
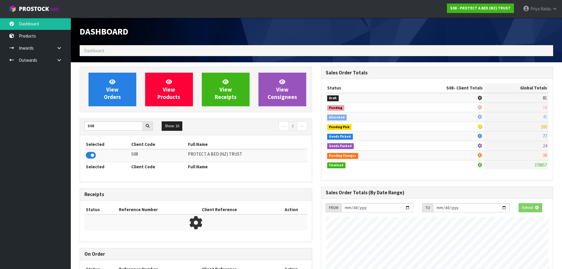
scroll to position [294849, 294976]
click at [115, 94] on span "View Orders" at bounding box center [112, 89] width 17 height 22
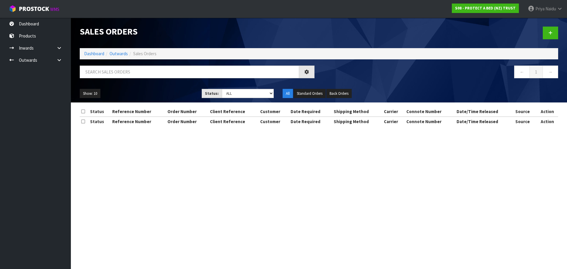
click at [125, 79] on div at bounding box center [197, 74] width 244 height 17
click at [128, 68] on input "text" at bounding box center [189, 72] width 219 height 13
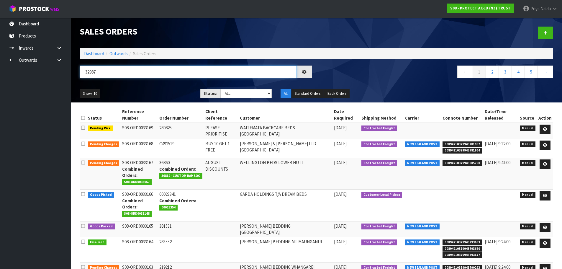
type input "32987"
click at [159, 96] on ul "Show: 10 5 10 25 50" at bounding box center [136, 93] width 112 height 9
click at [154, 92] on ul "Show: 10 5 10 25 50" at bounding box center [136, 93] width 112 height 9
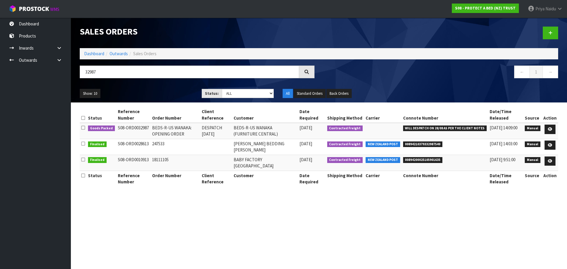
click at [140, 91] on ul "Show: 10 5 10 25 50" at bounding box center [136, 93] width 113 height 9
click at [149, 89] on ul "Show: 10 5 10 25 50" at bounding box center [136, 93] width 113 height 9
click at [154, 95] on ul "Show: 10 5 10 25 50" at bounding box center [136, 93] width 113 height 9
click at [278, 116] on icon at bounding box center [550, 129] width 4 height 4
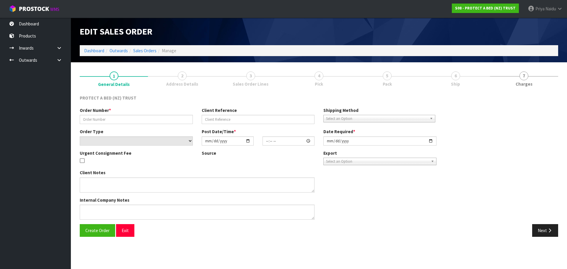
type input "BEDS-R-US WANAKA: OPENING ORDER"
type input "DESPATCH [DATE]"
select select "number:0"
type input "[DATE]"
type input "10:12:00.000"
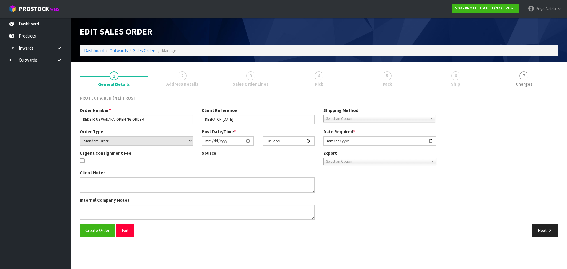
type input "[DATE]"
type textarea "[DATE][DATE] PLEASE DESPATCH THE FOLLOWING ORDER TO BEDS-R-US WANAKA:"
type textarea "THIS STORE TO BE INCLUDED IN THE BEDS-R-US PRICING AND DISCOUNT STRUCTURE. AT N…"
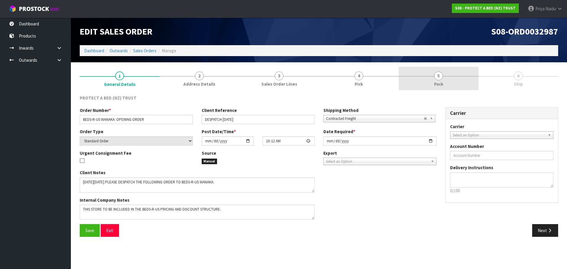
click at [278, 79] on span "5" at bounding box center [438, 75] width 9 height 9
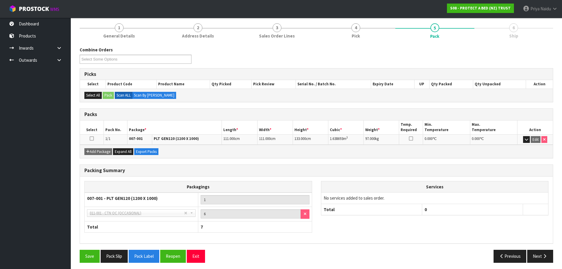
scroll to position [51, 0]
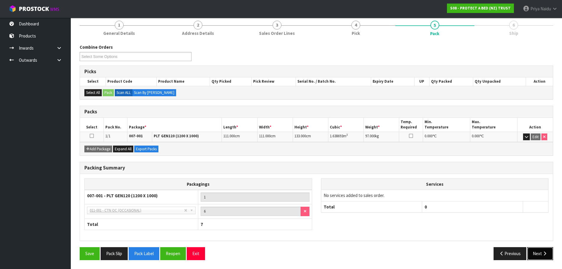
click at [278, 116] on button "Next" at bounding box center [541, 253] width 26 height 13
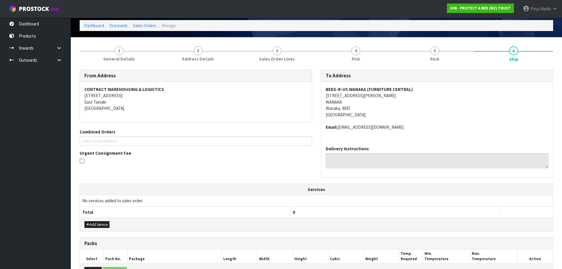
scroll to position [0, 0]
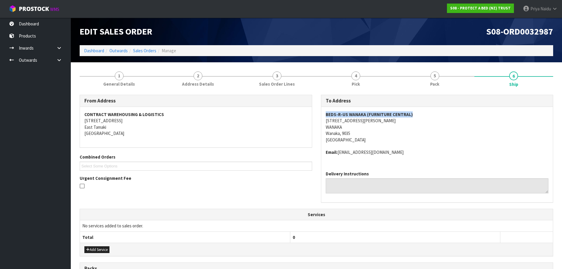
drag, startPoint x: 325, startPoint y: 114, endPoint x: 426, endPoint y: 110, distance: 100.5
click at [278, 110] on div "BEDS-R-US WANAKA (FURNITURE CENTRAL) [STREET_ADDRESS][PERSON_NAME][PERSON_NAME]…" at bounding box center [437, 136] width 232 height 59
drag, startPoint x: 322, startPoint y: 122, endPoint x: 386, endPoint y: 136, distance: 65.8
click at [278, 116] on div "BEDS-R-US WANAKA (FURNITURE CENTRAL) [STREET_ADDRESS][PERSON_NAME][PERSON_NAME]…" at bounding box center [437, 136] width 232 height 59
click at [278, 116] on address "BEDS-R-US WANAKA (FURNITURE CENTRAL) [STREET_ADDRESS][PERSON_NAME][PERSON_NAME]" at bounding box center [437, 127] width 223 height 32
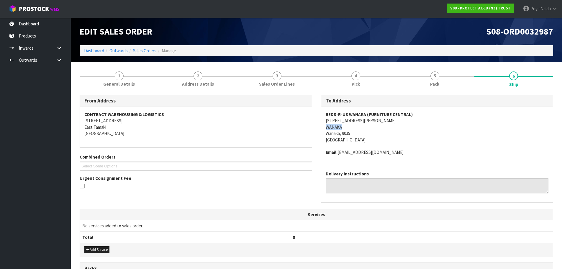
drag, startPoint x: 321, startPoint y: 124, endPoint x: 374, endPoint y: 124, distance: 53.7
click at [278, 116] on div "To Address BEDS-R-US WANAKA (FURNITURE CENTRAL) [STREET_ADDRESS][PERSON_NAME][P…" at bounding box center [437, 152] width 241 height 114
drag, startPoint x: 320, startPoint y: 119, endPoint x: 388, endPoint y: 119, distance: 67.9
click at [278, 116] on div "To Address BEDS-R-US WANAKA (FURNITURE CENTRAL) [STREET_ADDRESS][PERSON_NAME][P…" at bounding box center [437, 152] width 241 height 114
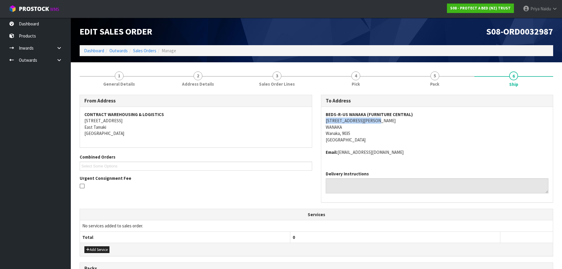
drag, startPoint x: 339, startPoint y: 152, endPoint x: 401, endPoint y: 152, distance: 61.7
click at [278, 116] on address "Email: [EMAIL_ADDRESS][DOMAIN_NAME]" at bounding box center [437, 152] width 223 height 6
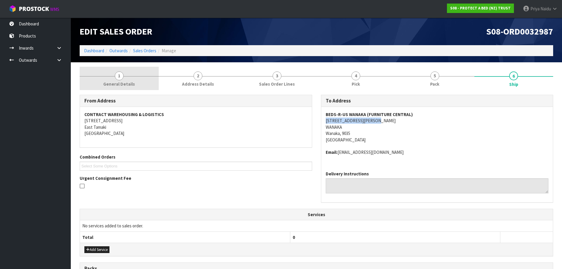
click at [121, 85] on span "General Details" at bounding box center [119, 84] width 32 height 6
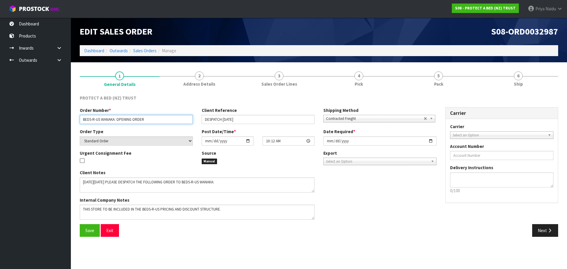
drag, startPoint x: 80, startPoint y: 119, endPoint x: 161, endPoint y: 119, distance: 81.2
click at [161, 116] on input "BEDS-R-US WANAKA: OPENING ORDER" at bounding box center [136, 119] width 113 height 9
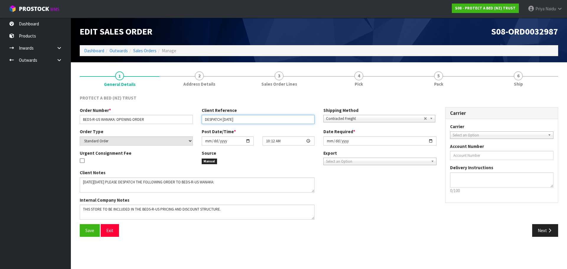
drag, startPoint x: 203, startPoint y: 119, endPoint x: 259, endPoint y: 116, distance: 55.6
click at [259, 116] on input "DESPATCH [DATE]" at bounding box center [258, 119] width 113 height 9
drag, startPoint x: 475, startPoint y: 84, endPoint x: 454, endPoint y: 94, distance: 23.4
click at [278, 84] on link "5 Pack" at bounding box center [439, 78] width 80 height 23
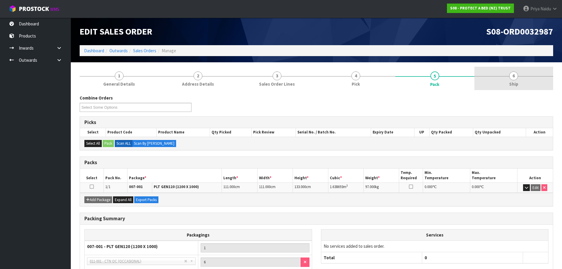
click at [278, 80] on link "6 Ship" at bounding box center [514, 78] width 79 height 23
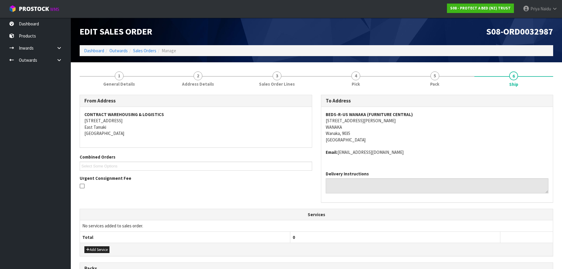
click at [278, 115] on div "BEDS-R-US WANAKA (FURNITURE CENTRAL) [STREET_ADDRESS][PERSON_NAME][PERSON_NAME]…" at bounding box center [437, 136] width 232 height 59
drag, startPoint x: 323, startPoint y: 121, endPoint x: 385, endPoint y: 134, distance: 63.9
click at [278, 116] on div "BEDS-R-US WANAKA (FURNITURE CENTRAL) [STREET_ADDRESS][PERSON_NAME][PERSON_NAME]…" at bounding box center [437, 136] width 232 height 59
click at [278, 116] on address "BEDS-R-US WANAKA (FURNITURE CENTRAL) [STREET_ADDRESS][PERSON_NAME][PERSON_NAME]" at bounding box center [437, 127] width 223 height 32
drag, startPoint x: 321, startPoint y: 123, endPoint x: 382, endPoint y: 122, distance: 60.8
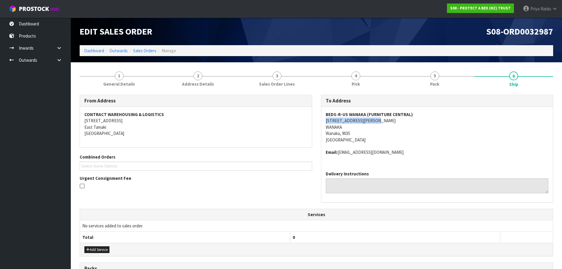
click at [278, 116] on div "To Address BEDS-R-US WANAKA (FURNITURE CENTRAL) [STREET_ADDRESS][PERSON_NAME][P…" at bounding box center [437, 149] width 233 height 108
click at [278, 116] on address "BEDS-R-US WANAKA (FURNITURE CENTRAL) [STREET_ADDRESS][PERSON_NAME][PERSON_NAME]" at bounding box center [437, 127] width 223 height 32
drag, startPoint x: 334, startPoint y: 113, endPoint x: 419, endPoint y: 112, distance: 85.3
click at [278, 112] on div "To Address BEDS-R-US WANAKA (FURNITURE CENTRAL) [STREET_ADDRESS][PERSON_NAME][P…" at bounding box center [437, 152] width 241 height 114
drag, startPoint x: 323, startPoint y: 153, endPoint x: 402, endPoint y: 151, distance: 79.1
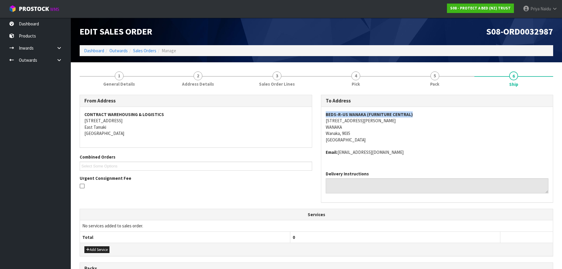
click at [278, 116] on div "BEDS-R-US WANAKA (FURNITURE CENTRAL) [STREET_ADDRESS][PERSON_NAME][PERSON_NAME]…" at bounding box center [437, 136] width 232 height 59
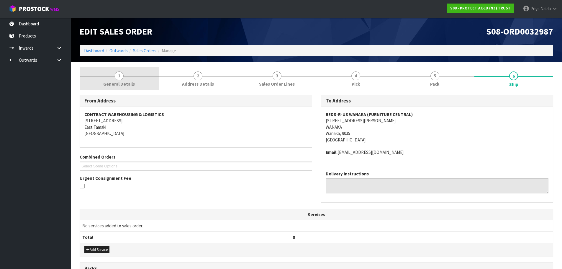
click at [122, 72] on link "1 General Details" at bounding box center [119, 78] width 79 height 23
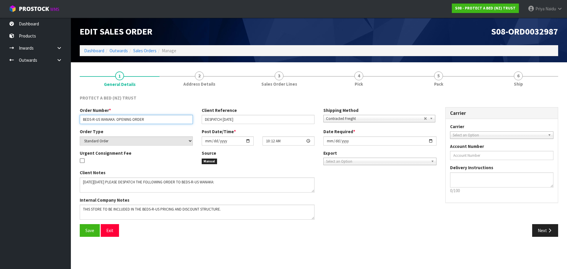
drag, startPoint x: 83, startPoint y: 117, endPoint x: 172, endPoint y: 122, distance: 88.7
click at [172, 116] on input "BEDS-R-US WANAKA: OPENING ORDER" at bounding box center [136, 119] width 113 height 9
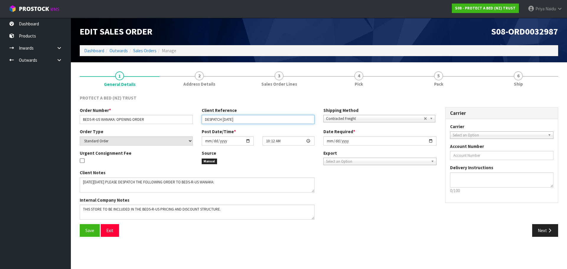
drag, startPoint x: 204, startPoint y: 121, endPoint x: 248, endPoint y: 122, distance: 43.7
click at [248, 116] on input "DESPATCH [DATE]" at bounding box center [258, 119] width 113 height 9
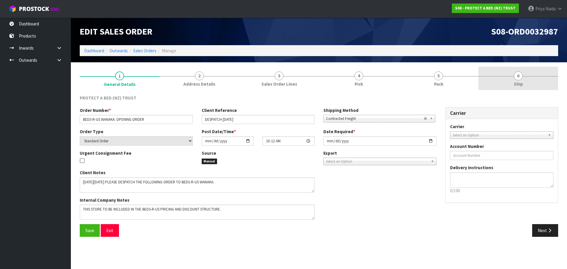
click at [278, 76] on span "6" at bounding box center [518, 75] width 9 height 9
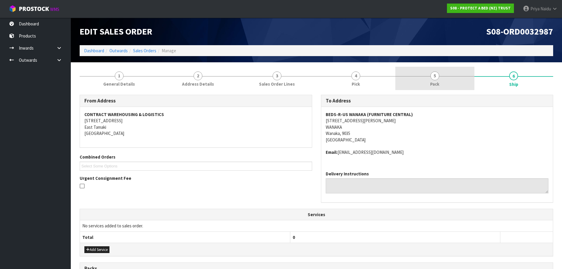
click at [278, 76] on div at bounding box center [435, 76] width 79 height 0
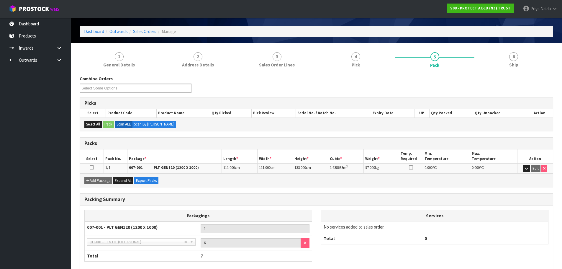
scroll to position [30, 0]
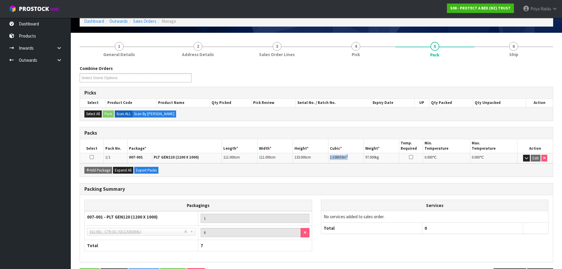
drag, startPoint x: 329, startPoint y: 156, endPoint x: 356, endPoint y: 154, distance: 26.7
click at [278, 116] on td "1.638693 m 3" at bounding box center [346, 158] width 35 height 10
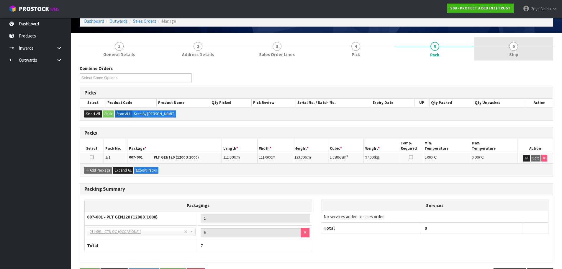
click at [278, 43] on link "6 Ship" at bounding box center [514, 48] width 79 height 23
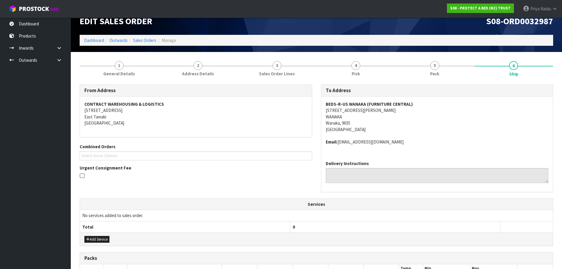
scroll to position [0, 0]
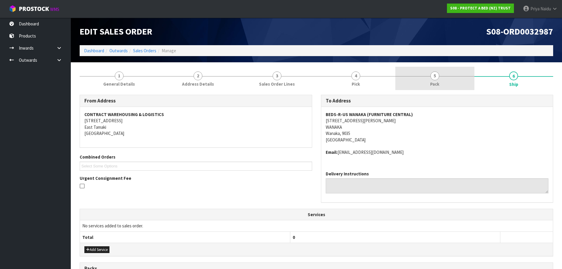
click at [278, 77] on link "5 Pack" at bounding box center [435, 78] width 79 height 23
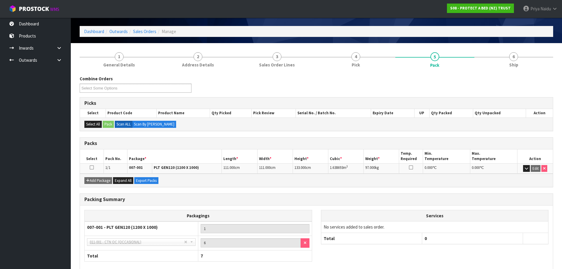
scroll to position [30, 0]
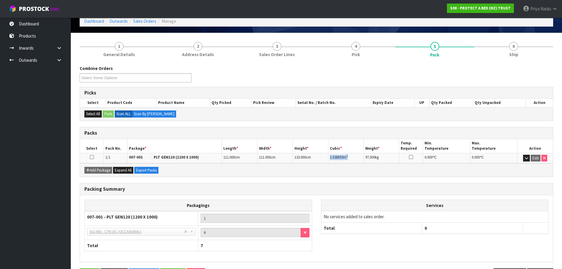
drag, startPoint x: 328, startPoint y: 157, endPoint x: 355, endPoint y: 154, distance: 27.3
click at [278, 116] on td "1.638693 m 3" at bounding box center [346, 158] width 35 height 10
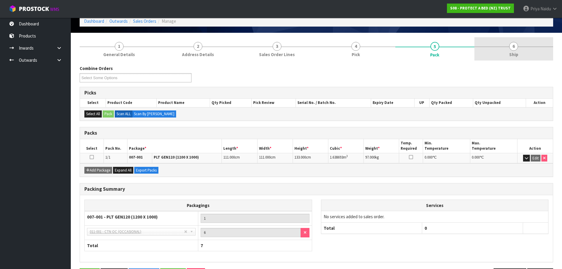
drag, startPoint x: 540, startPoint y: 38, endPoint x: 531, endPoint y: 45, distance: 11.5
click at [278, 38] on link "6 Ship" at bounding box center [514, 48] width 79 height 23
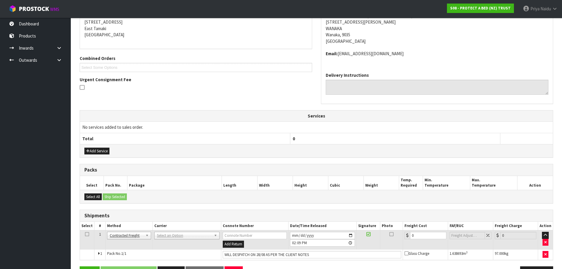
scroll to position [117, 0]
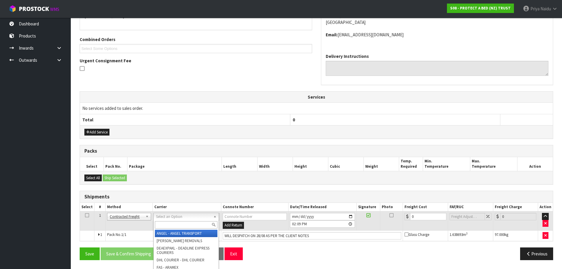
click at [170, 116] on div at bounding box center [186, 225] width 65 height 10
click at [172, 116] on input "text" at bounding box center [186, 224] width 63 height 7
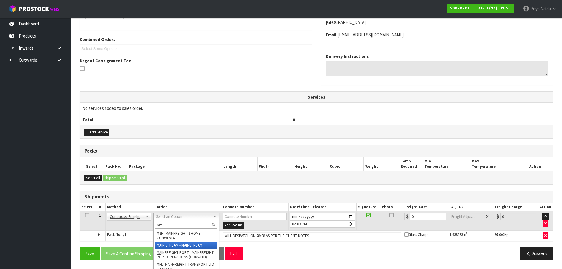
type input "MA"
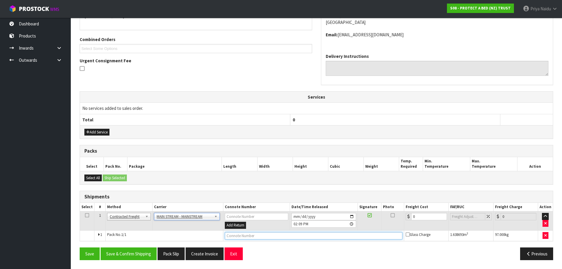
click at [277, 116] on input "text" at bounding box center [314, 235] width 178 height 7
paste input "CWL7718531"
type input "CWL7718531"
click at [278, 116] on input "0" at bounding box center [430, 216] width 36 height 7
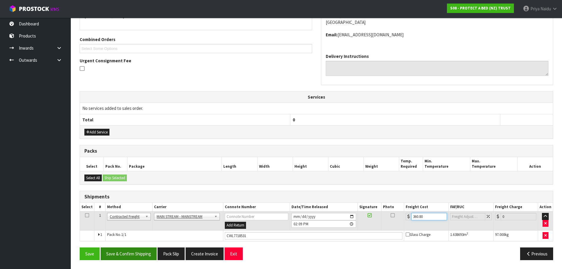
type input "360.80"
click at [144, 116] on button "Save & Confirm Shipping" at bounding box center [129, 253] width 56 height 13
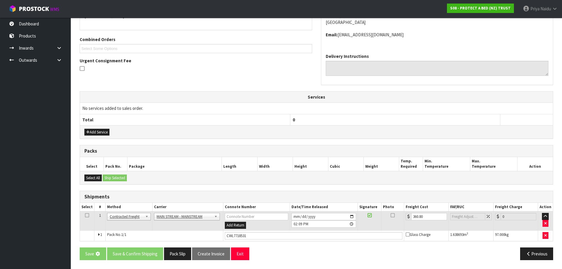
scroll to position [0, 0]
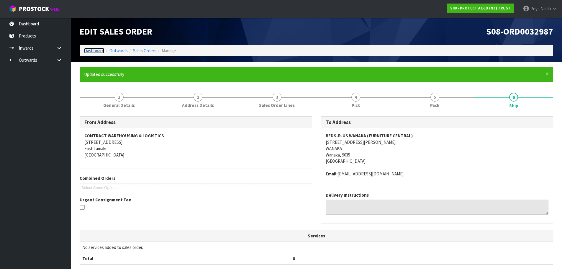
click at [93, 51] on link "Dashboard" at bounding box center [94, 51] width 20 height 6
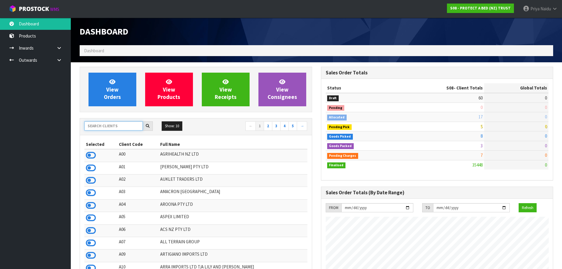
click at [108, 116] on input "text" at bounding box center [113, 125] width 58 height 9
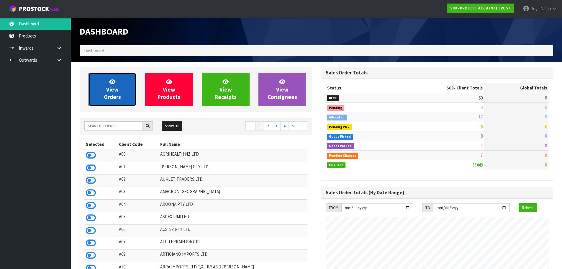
click at [116, 91] on span "View Orders" at bounding box center [112, 89] width 17 height 22
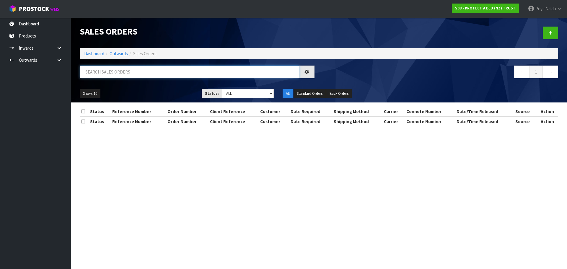
click at [125, 70] on input "text" at bounding box center [189, 72] width 219 height 13
type input "33165"
click at [239, 95] on select "Draft Pending Allocated Pending Pick Goods Picked Goods Packed Pending Charges …" at bounding box center [248, 93] width 52 height 9
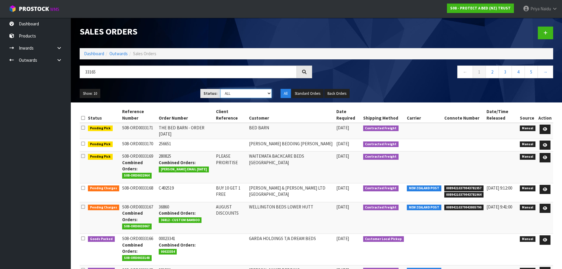
select select "string:5"
click at [221, 89] on select "Draft Pending Allocated Pending Pick Goods Picked Goods Packed Pending Charges …" at bounding box center [246, 93] width 51 height 9
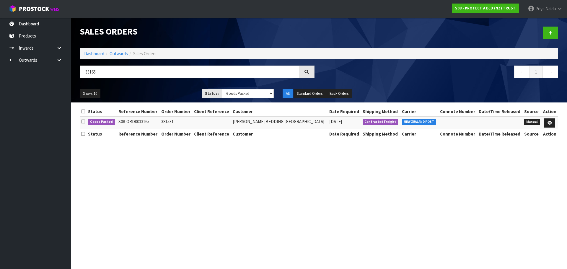
click at [183, 94] on ul "Show: 10 5 10 25 50" at bounding box center [136, 93] width 113 height 9
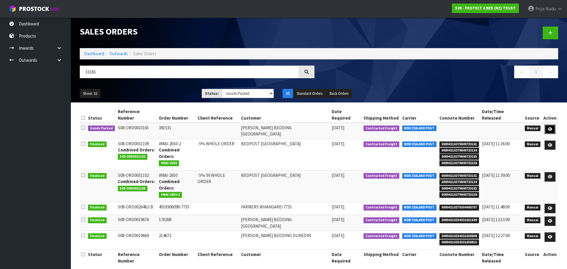
click at [278, 116] on icon at bounding box center [550, 129] width 4 height 4
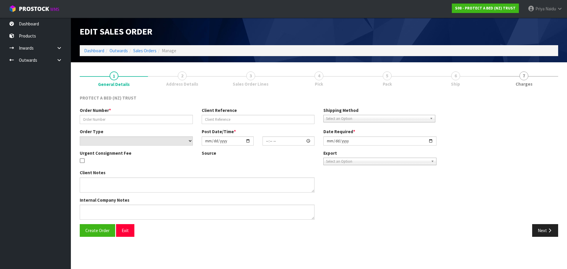
type input "381531"
select select "number:0"
type input "[DATE]"
type input "08:52:00.000"
type input "[DATE]"
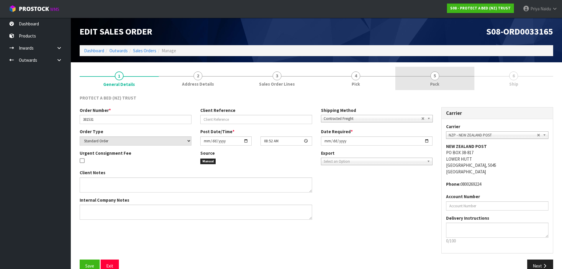
click at [278, 73] on span "5" at bounding box center [435, 75] width 9 height 9
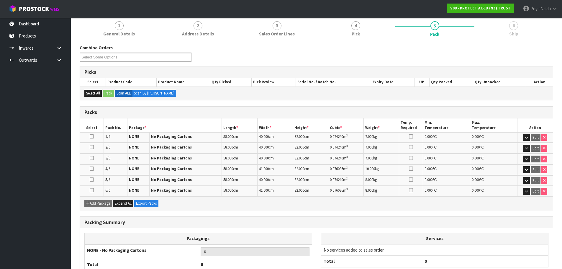
scroll to position [90, 0]
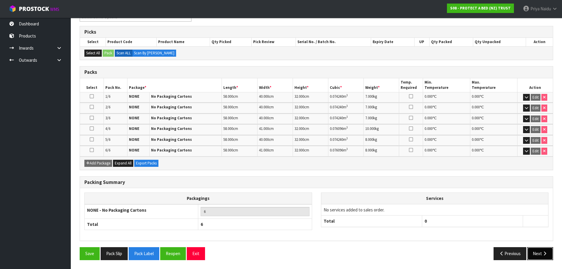
click at [278, 116] on button "Next" at bounding box center [541, 253] width 26 height 13
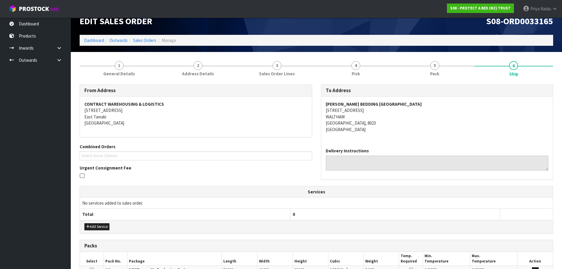
scroll to position [0, 0]
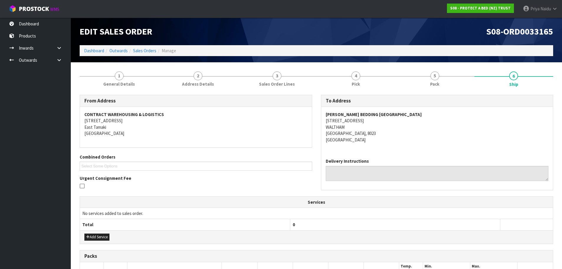
click at [278, 114] on strong "[PERSON_NAME] BEDDING [GEOGRAPHIC_DATA]" at bounding box center [374, 115] width 96 height 6
drag, startPoint x: 325, startPoint y: 114, endPoint x: 434, endPoint y: 116, distance: 109.0
click at [278, 116] on div "[PERSON_NAME] BEDDING [GEOGRAPHIC_DATA] [STREET_ADDRESS]" at bounding box center [437, 130] width 232 height 47
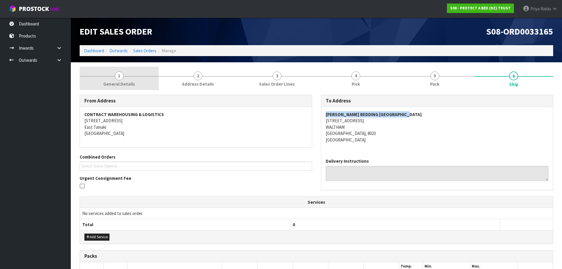
drag, startPoint x: 112, startPoint y: 82, endPoint x: 113, endPoint y: 89, distance: 7.2
click at [112, 82] on span "General Details" at bounding box center [119, 84] width 32 height 6
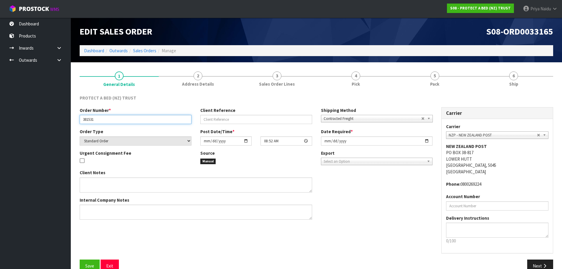
drag, startPoint x: 81, startPoint y: 120, endPoint x: 112, endPoint y: 120, distance: 30.7
click at [112, 116] on input "381531" at bounding box center [136, 119] width 112 height 9
drag, startPoint x: 463, startPoint y: 71, endPoint x: 386, endPoint y: 93, distance: 79.7
click at [278, 71] on link "5 Pack" at bounding box center [435, 78] width 79 height 23
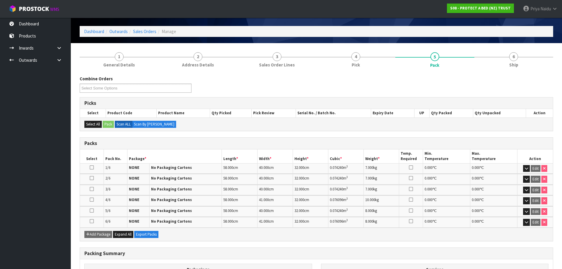
scroll to position [30, 0]
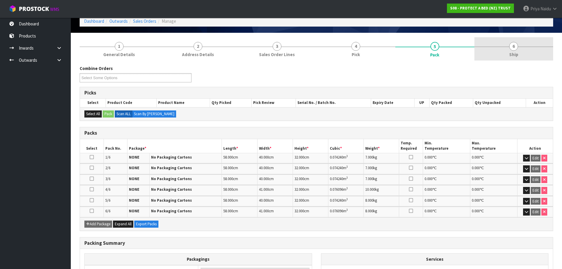
click at [278, 50] on link "6 Ship" at bounding box center [514, 48] width 79 height 23
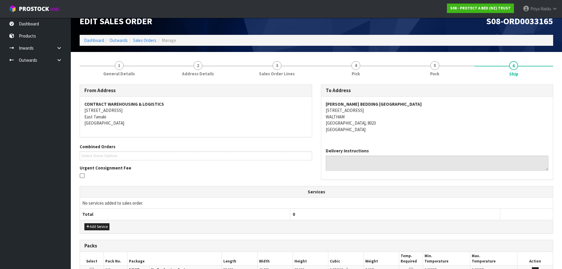
scroll to position [0, 0]
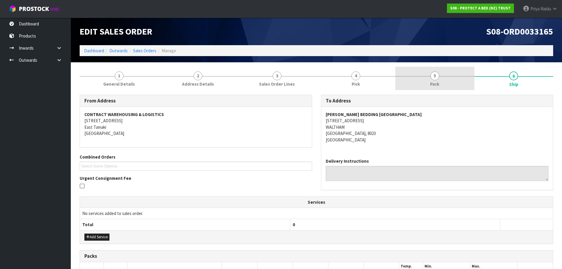
click at [278, 86] on link "5 Pack" at bounding box center [435, 78] width 79 height 23
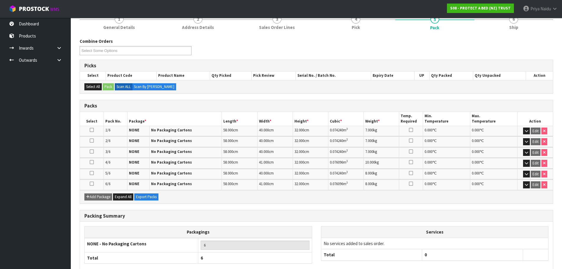
scroll to position [59, 0]
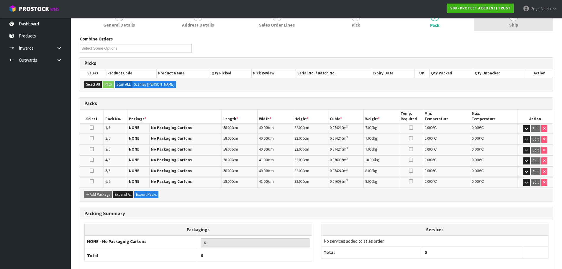
click at [278, 29] on link "6 Ship" at bounding box center [514, 19] width 79 height 23
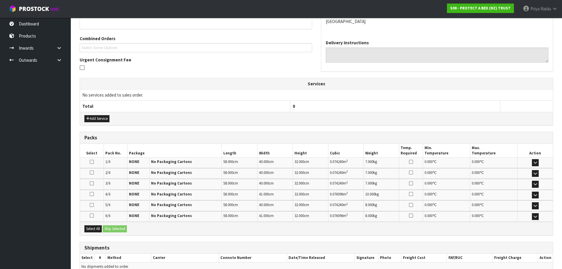
scroll to position [148, 0]
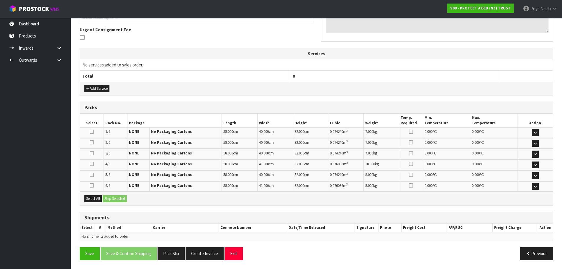
drag, startPoint x: 103, startPoint y: 200, endPoint x: 107, endPoint y: 198, distance: 4.9
click at [103, 116] on div "Select All Ship Selected" at bounding box center [316, 198] width 473 height 13
click at [100, 116] on button "Select All" at bounding box center [92, 198] width 17 height 7
click at [114, 116] on button "Ship Selected" at bounding box center [115, 198] width 24 height 7
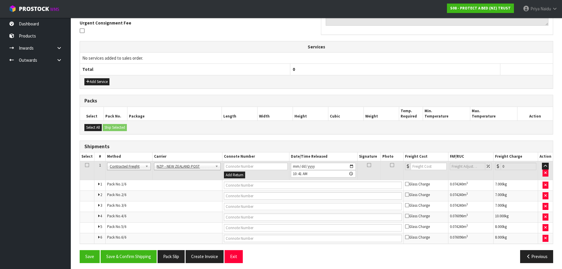
scroll to position [158, 0]
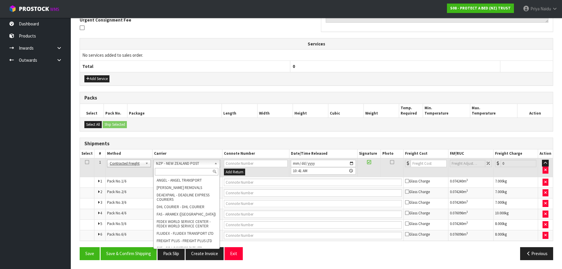
click at [175, 116] on input "text" at bounding box center [187, 171] width 64 height 7
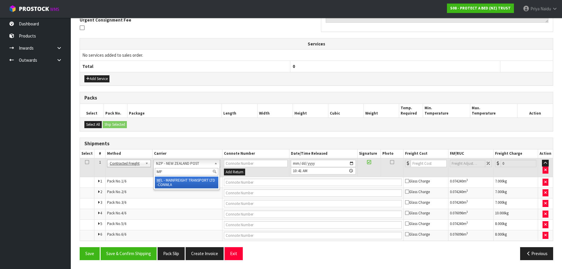
type input "MF"
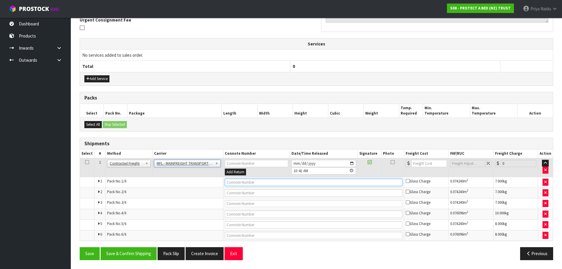
click at [243, 116] on input "text" at bounding box center [314, 182] width 178 height 7
paste input "FWM58444263"
type input "FWM58444263"
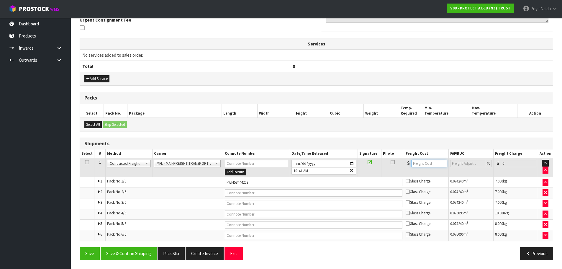
click at [278, 116] on input "number" at bounding box center [430, 163] width 36 height 7
type input "73.30"
click at [136, 116] on button "Save & Confirm Shipping" at bounding box center [129, 253] width 56 height 13
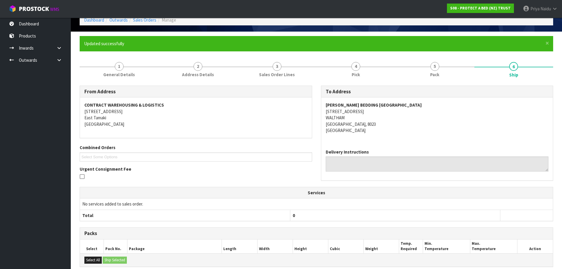
scroll to position [0, 0]
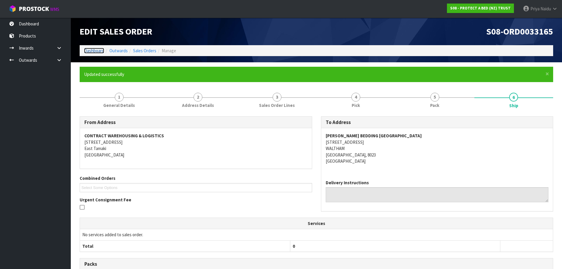
click at [97, 52] on link "Dashboard" at bounding box center [94, 51] width 20 height 6
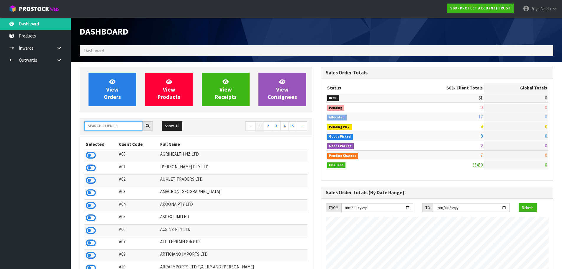
click at [107, 116] on input "text" at bounding box center [113, 125] width 58 height 9
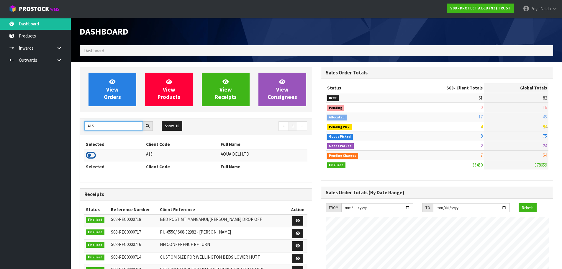
type input "A15"
click at [91, 116] on icon at bounding box center [91, 155] width 10 height 9
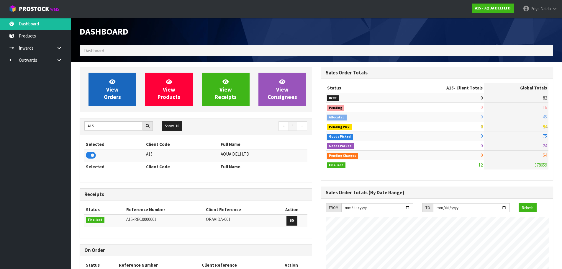
scroll to position [294856, 294976]
click at [113, 91] on span "View Orders" at bounding box center [112, 89] width 17 height 22
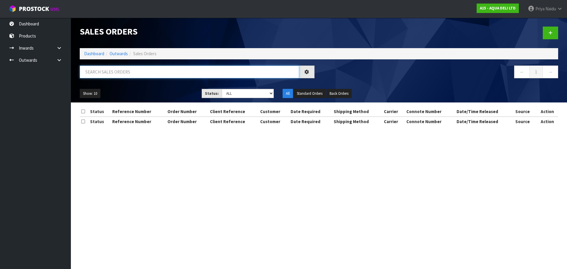
click at [125, 75] on input "text" at bounding box center [189, 72] width 219 height 13
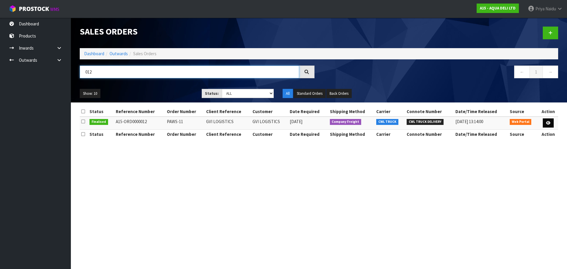
type input "012"
click at [278, 116] on icon at bounding box center [548, 123] width 4 height 4
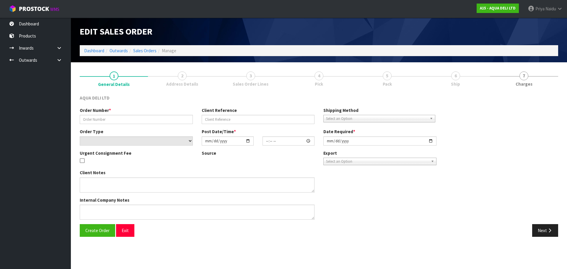
type input "PAWS-11"
type input "GVI LOGISTICS"
select select "number:0"
type input "[DATE]"
type input "16:15:00.000"
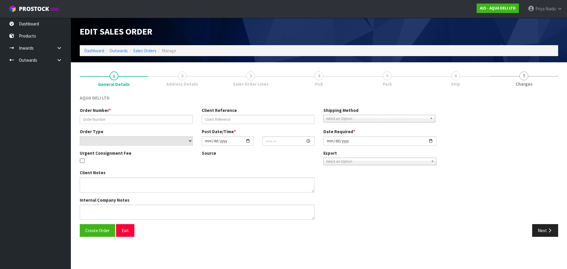
type input "[DATE]"
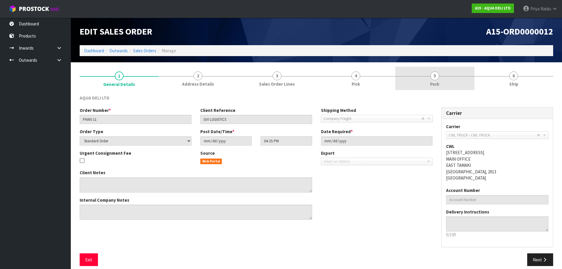
click at [278, 86] on link "5 Pack" at bounding box center [435, 78] width 79 height 23
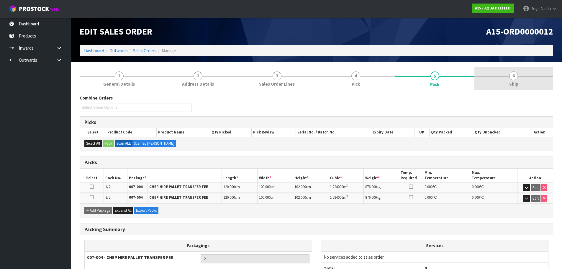
click at [278, 80] on link "6 Ship" at bounding box center [514, 78] width 79 height 23
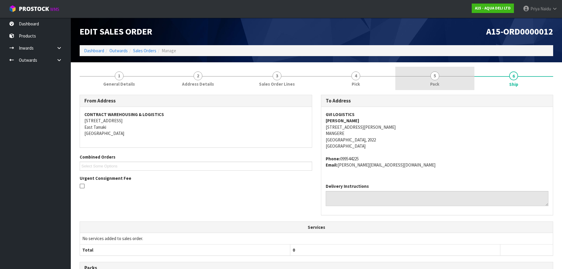
click at [278, 80] on link "5 Pack" at bounding box center [435, 78] width 79 height 23
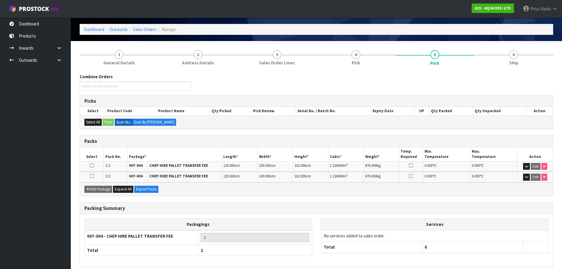
scroll to position [47, 0]
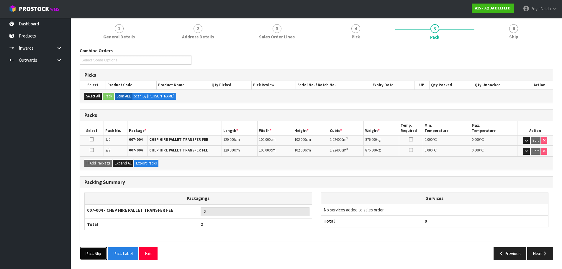
click at [89, 116] on button "Pack Slip" at bounding box center [93, 253] width 27 height 13
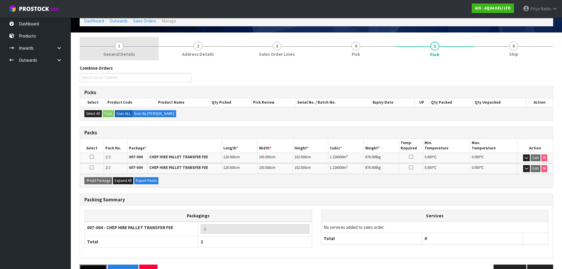
scroll to position [0, 0]
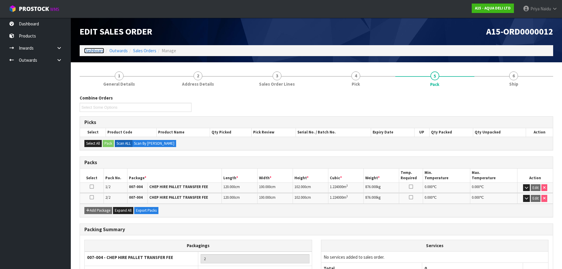
click at [95, 52] on link "Dashboard" at bounding box center [94, 51] width 20 height 6
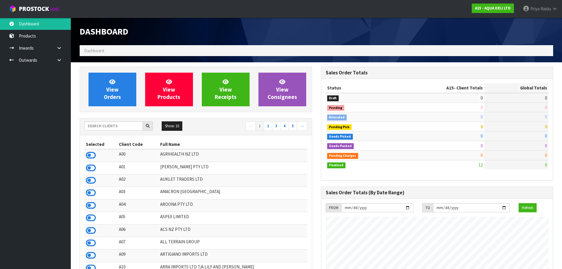
scroll to position [361, 241]
click at [102, 116] on div "Show: 10 5 10 25 50 ← 1 2 3 4 5 →" at bounding box center [196, 126] width 232 height 10
click at [103, 116] on input "text" at bounding box center [113, 125] width 58 height 9
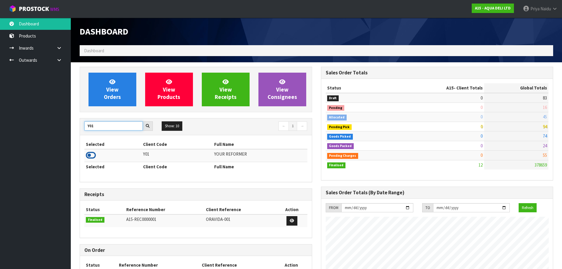
type input "Y01"
click at [95, 116] on icon at bounding box center [91, 155] width 10 height 9
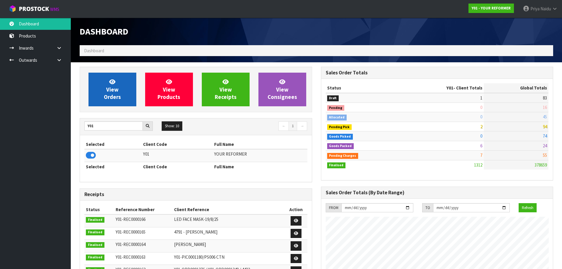
scroll to position [447, 241]
click at [106, 96] on span "View Orders" at bounding box center [112, 89] width 17 height 22
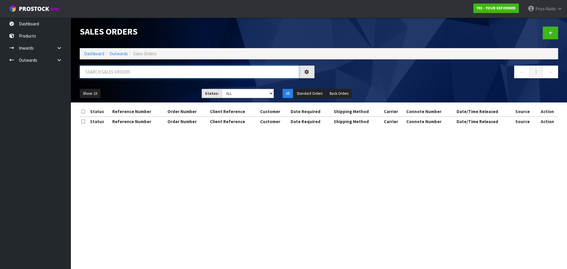
click at [128, 70] on input "text" at bounding box center [189, 72] width 219 height 13
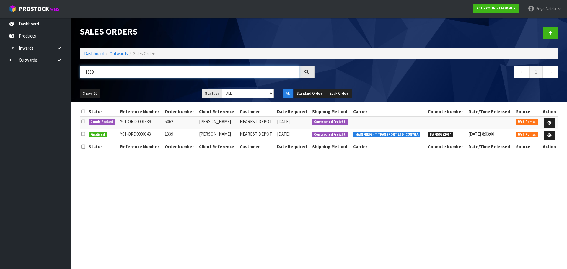
type input "1339"
click at [154, 89] on ul "Show: 10 5 10 25 50" at bounding box center [136, 93] width 113 height 9
click at [278, 116] on link at bounding box center [549, 122] width 11 height 9
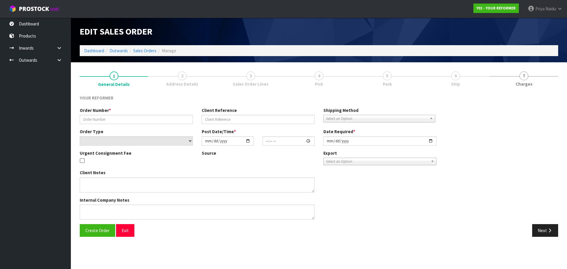
type input "5062"
type input "[PERSON_NAME]"
select select "number:0"
type input "[DATE]"
type input "12:57:00.000"
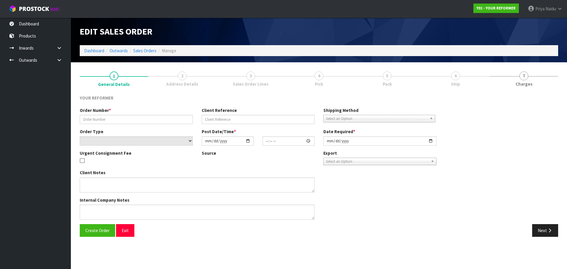
type input "[DATE]"
type textarea "[PERSON_NAME] [STREET_ADDRESS] [PHONE_NUMBER]"
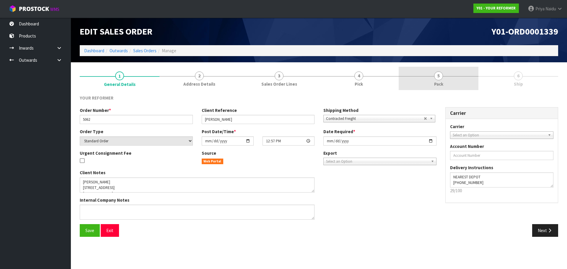
click at [278, 76] on span "5" at bounding box center [438, 75] width 9 height 9
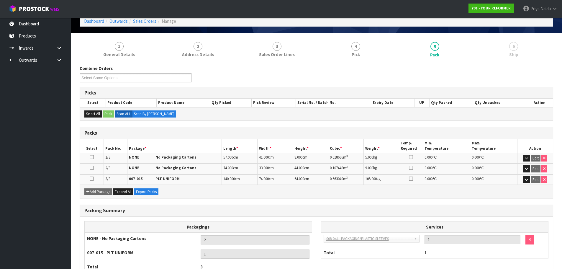
scroll to position [72, 0]
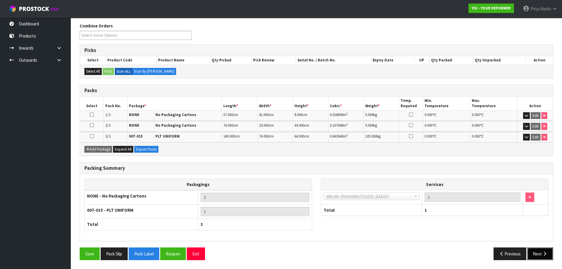
click at [278, 116] on button "Next" at bounding box center [541, 253] width 26 height 13
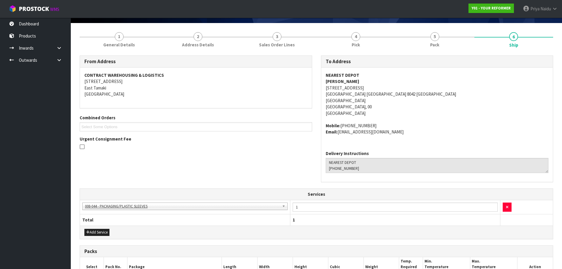
scroll to position [0, 0]
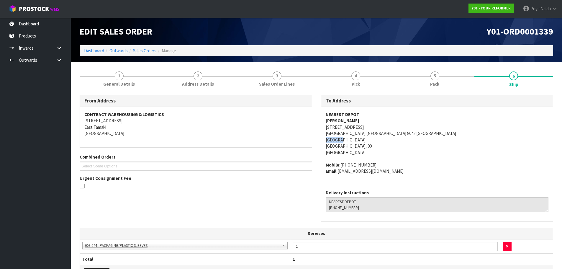
drag, startPoint x: 324, startPoint y: 139, endPoint x: 352, endPoint y: 137, distance: 27.8
click at [278, 116] on div "NEAREST DEPOT [PERSON_NAME] [STREET_ADDRESS] Mobile: [PHONE_NUMBER] Email: [EMA…" at bounding box center [437, 146] width 232 height 78
drag, startPoint x: 319, startPoint y: 127, endPoint x: 391, endPoint y: 133, distance: 71.4
click at [278, 116] on div "To Address NEAREST DEPOT [PERSON_NAME] [STREET_ADDRESS] Mobile: [PHONE_NUMBER] …" at bounding box center [437, 161] width 241 height 133
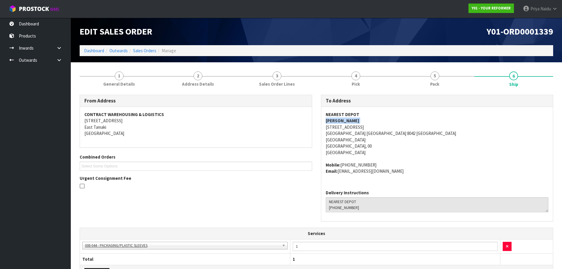
drag, startPoint x: 321, startPoint y: 119, endPoint x: 353, endPoint y: 120, distance: 32.2
click at [278, 116] on div "To Address NEAREST DEPOT [PERSON_NAME] [STREET_ADDRESS] Mobile: [PHONE_NUMBER] …" at bounding box center [437, 161] width 241 height 133
drag, startPoint x: 341, startPoint y: 164, endPoint x: 379, endPoint y: 160, distance: 38.2
click at [278, 116] on span "NEAREST DEPOT [PERSON_NAME] [STREET_ADDRESS] Mobile: [PHONE_NUMBER] Email: [EMA…" at bounding box center [437, 142] width 223 height 63
drag, startPoint x: 338, startPoint y: 172, endPoint x: 403, endPoint y: 172, distance: 65.2
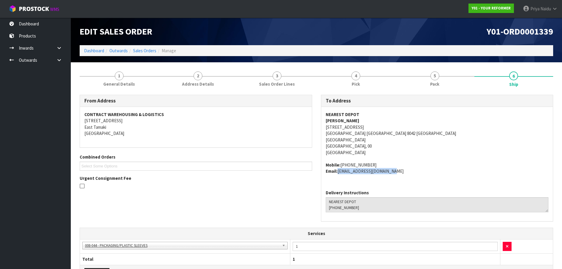
click at [278, 116] on address "Mobile: [PHONE_NUMBER] Email: [EMAIL_ADDRESS][DOMAIN_NAME]" at bounding box center [437, 168] width 223 height 13
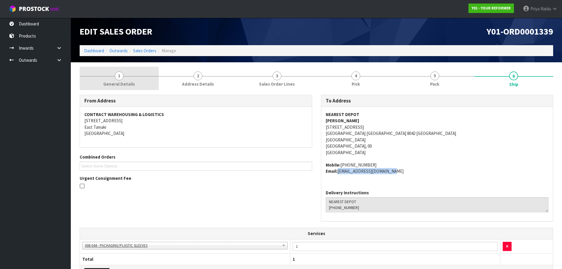
drag, startPoint x: 126, startPoint y: 71, endPoint x: 121, endPoint y: 84, distance: 14.8
click at [126, 71] on link "1 General Details" at bounding box center [119, 78] width 79 height 23
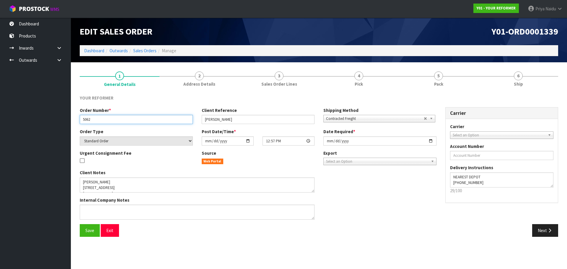
drag, startPoint x: 82, startPoint y: 121, endPoint x: 102, endPoint y: 120, distance: 19.8
click at [102, 116] on input "5062" at bounding box center [136, 119] width 113 height 9
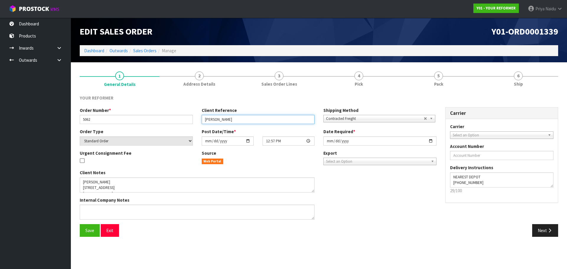
drag, startPoint x: 201, startPoint y: 120, endPoint x: 230, endPoint y: 124, distance: 28.9
click at [230, 116] on input "[PERSON_NAME]" at bounding box center [258, 119] width 113 height 9
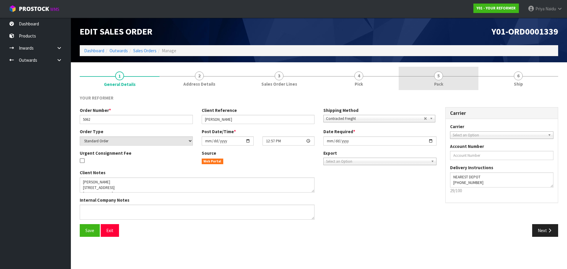
click at [278, 75] on link "5 Pack" at bounding box center [439, 78] width 80 height 23
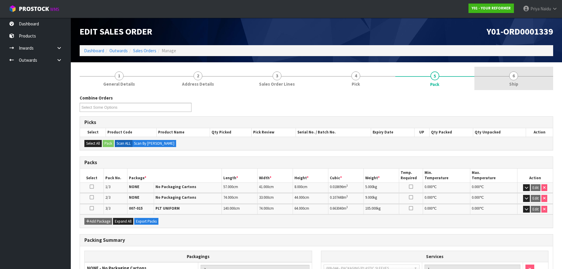
drag, startPoint x: 525, startPoint y: 77, endPoint x: 512, endPoint y: 90, distance: 18.8
click at [278, 77] on link "6 Ship" at bounding box center [514, 78] width 79 height 23
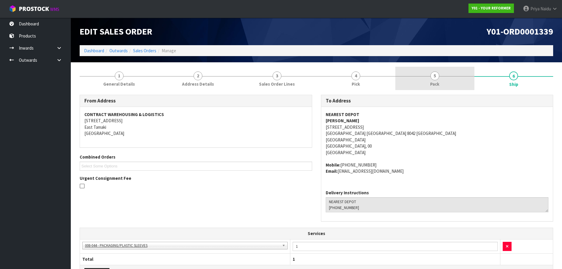
drag, startPoint x: 430, startPoint y: 83, endPoint x: 417, endPoint y: 90, distance: 14.6
click at [278, 83] on link "5 Pack" at bounding box center [435, 78] width 79 height 23
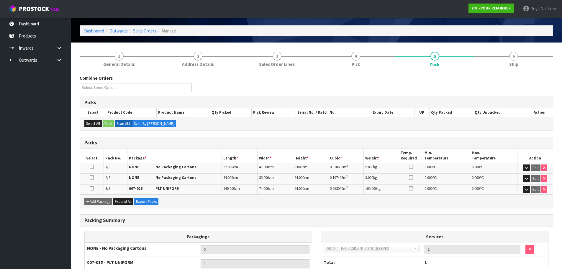
scroll to position [30, 0]
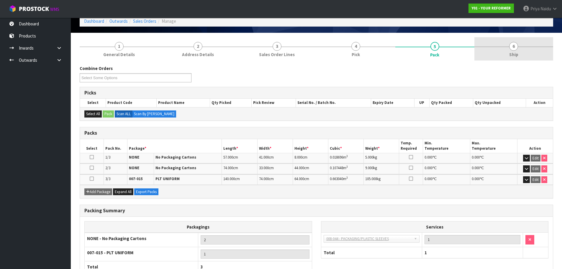
click at [278, 46] on link "6 Ship" at bounding box center [514, 48] width 79 height 23
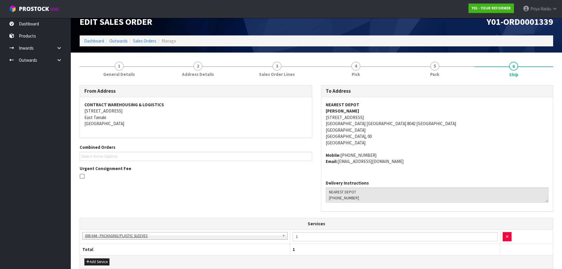
scroll to position [0, 0]
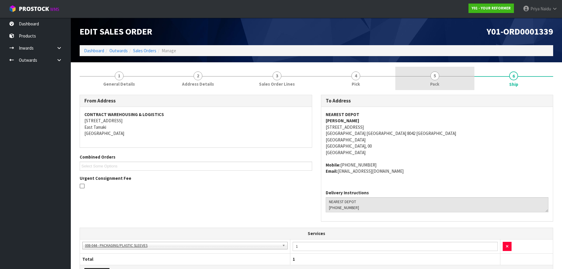
click at [278, 70] on link "5 Pack" at bounding box center [435, 78] width 79 height 23
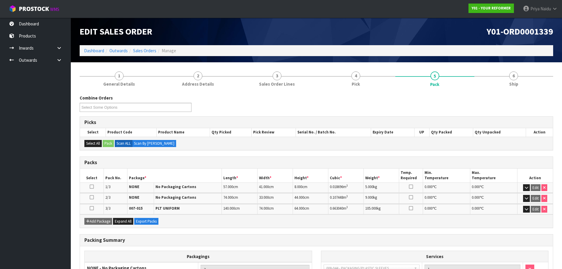
scroll to position [30, 0]
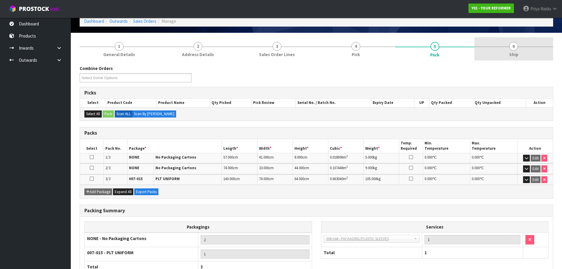
drag, startPoint x: 526, startPoint y: 50, endPoint x: 521, endPoint y: 51, distance: 4.9
click at [278, 50] on link "6 Ship" at bounding box center [514, 48] width 79 height 23
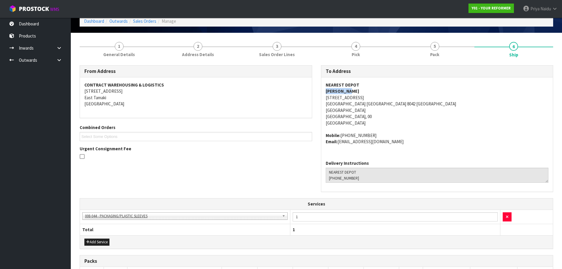
drag, startPoint x: 324, startPoint y: 92, endPoint x: 353, endPoint y: 89, distance: 29.7
click at [278, 89] on div "NEAREST DEPOT [PERSON_NAME] [STREET_ADDRESS] Mobile: [PHONE_NUMBER] Email: [EMA…" at bounding box center [437, 116] width 232 height 78
drag, startPoint x: 332, startPoint y: 133, endPoint x: 387, endPoint y: 132, distance: 55.8
click at [278, 116] on div "NEAREST DEPOT [PERSON_NAME] [STREET_ADDRESS] Mobile: [PHONE_NUMBER] Email: [EMA…" at bounding box center [437, 116] width 232 height 78
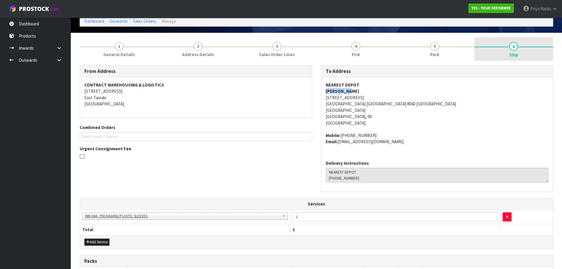
click at [278, 49] on link "6 Ship" at bounding box center [514, 49] width 79 height 24
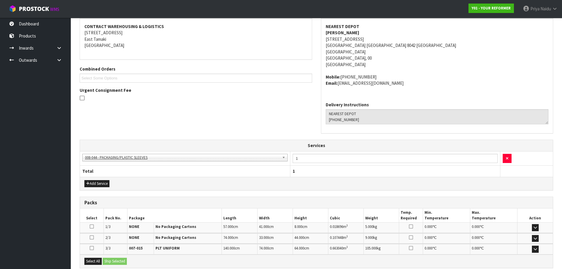
scroll to position [151, 0]
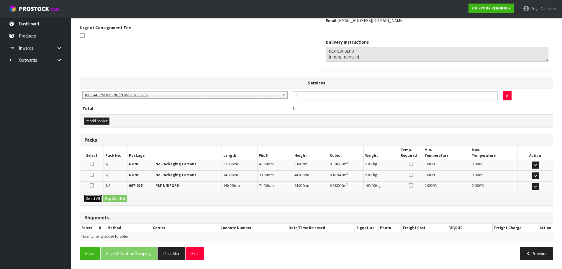
click at [99, 116] on button "Select All" at bounding box center [92, 198] width 17 height 7
click at [108, 116] on button "Ship Selected" at bounding box center [115, 198] width 24 height 7
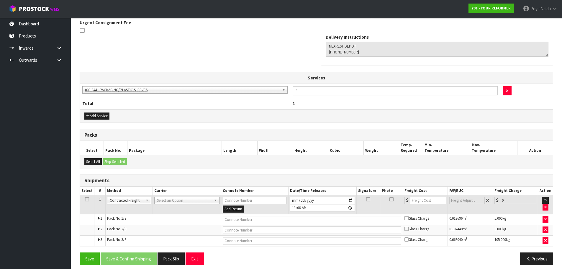
scroll to position [161, 0]
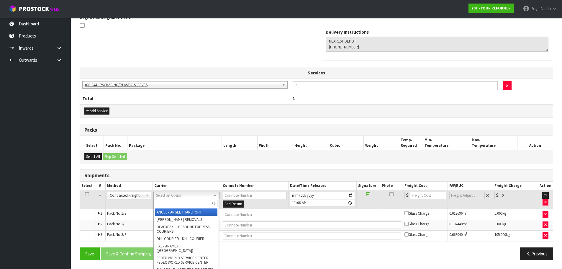
click at [165, 116] on input "text" at bounding box center [186, 203] width 63 height 7
type input "MF"
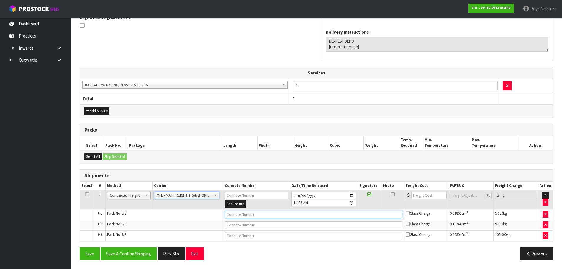
click at [236, 116] on input "text" at bounding box center [314, 214] width 178 height 7
paste input "FWM58445163"
type input "FWM58445163"
click at [278, 116] on input "number" at bounding box center [430, 195] width 36 height 7
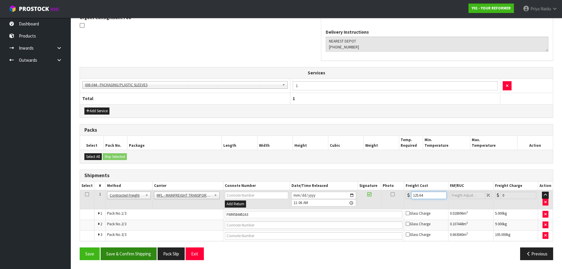
type input "125.64"
click at [130, 116] on button "Save & Confirm Shipping" at bounding box center [129, 253] width 56 height 13
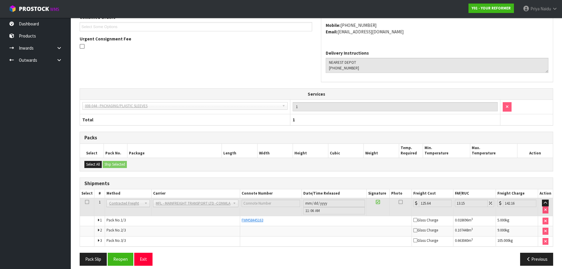
scroll to position [167, 0]
